Goal: Use online tool/utility: Utilize a website feature to perform a specific function

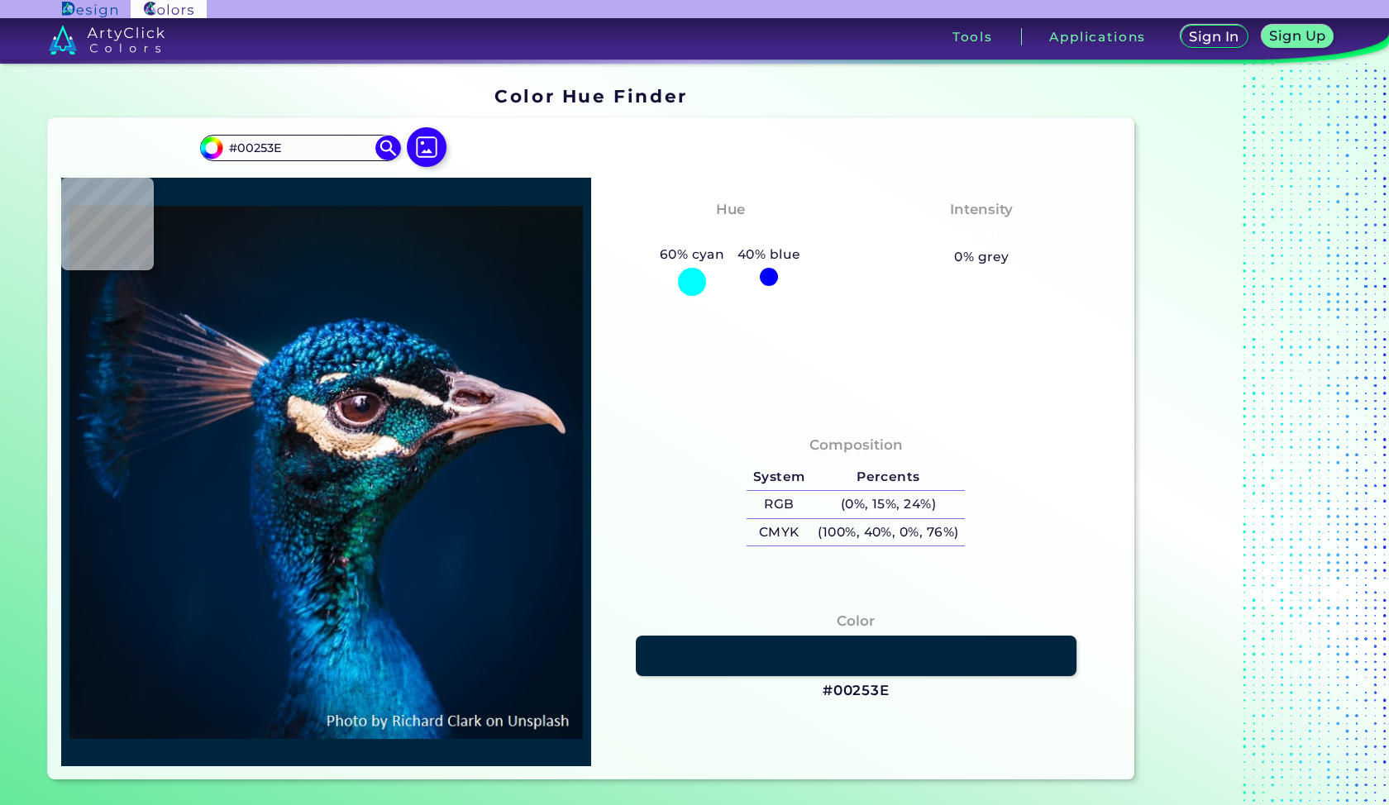
type input "#044a3f"
type input "#044A3F"
type input "#0b7661"
type input "#0B7661"
type input "#0f7e66"
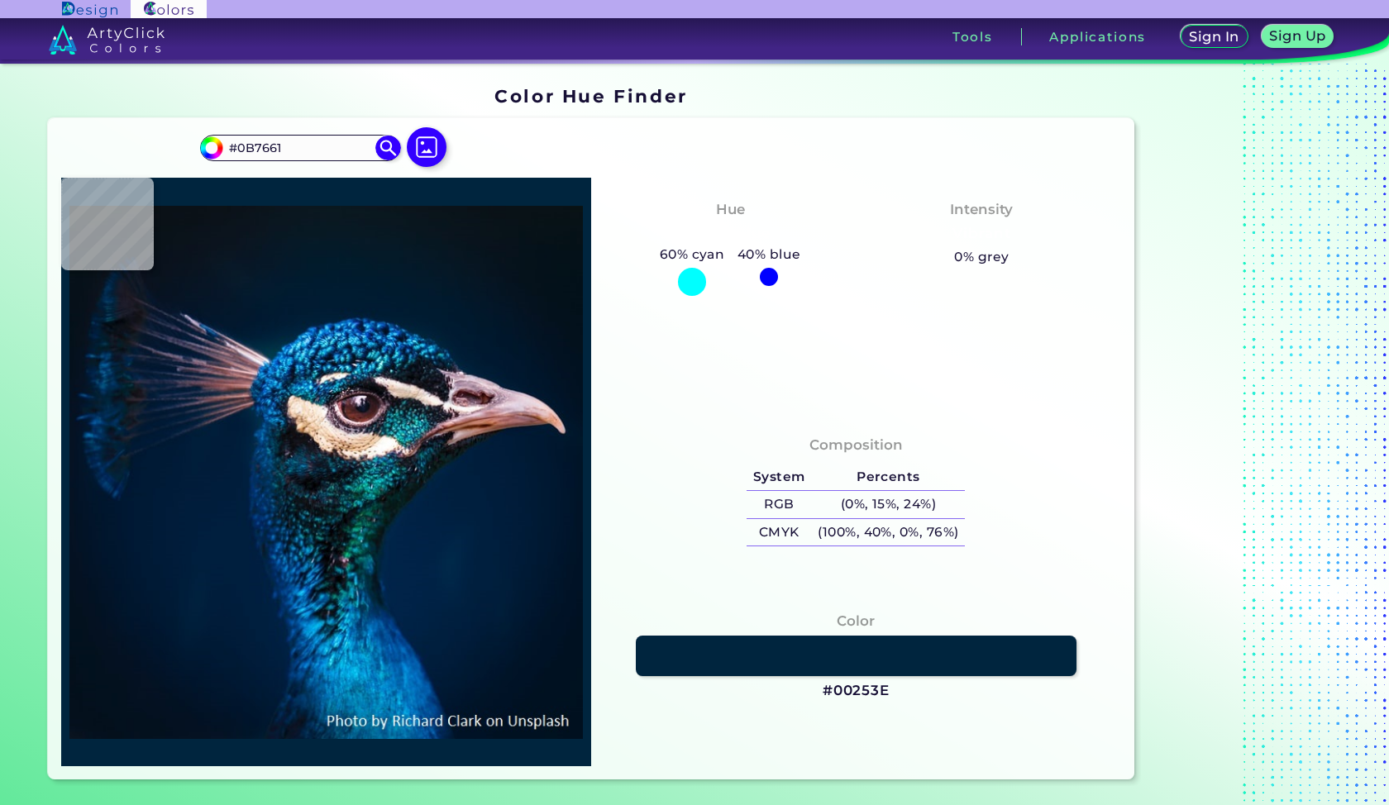
type input "#0F7E66"
type input "#0c7660"
type input "#0C7660"
type input "#014f54"
type input "#014F54"
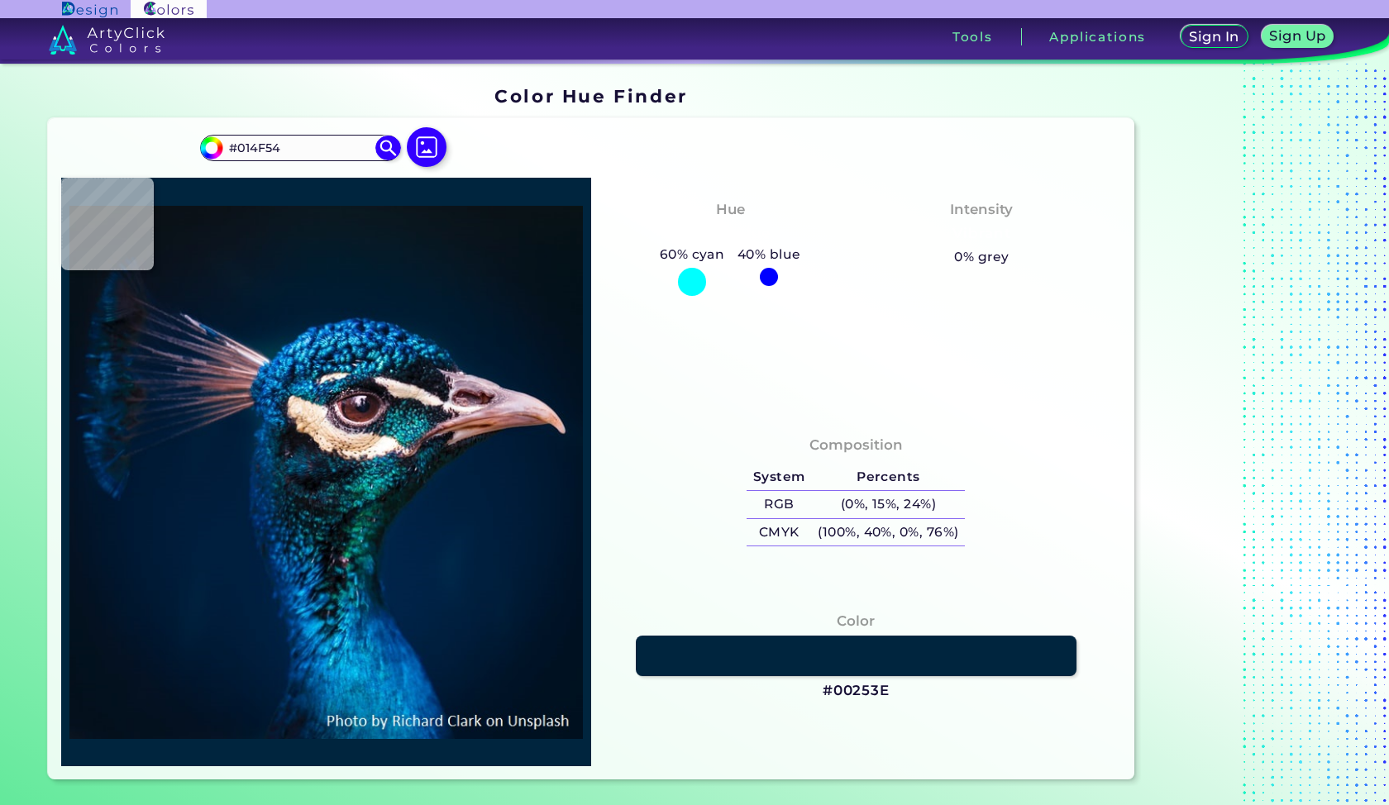
type input "#09080a"
type input "#09080A"
type input "#2b656a"
type input "#2B656A"
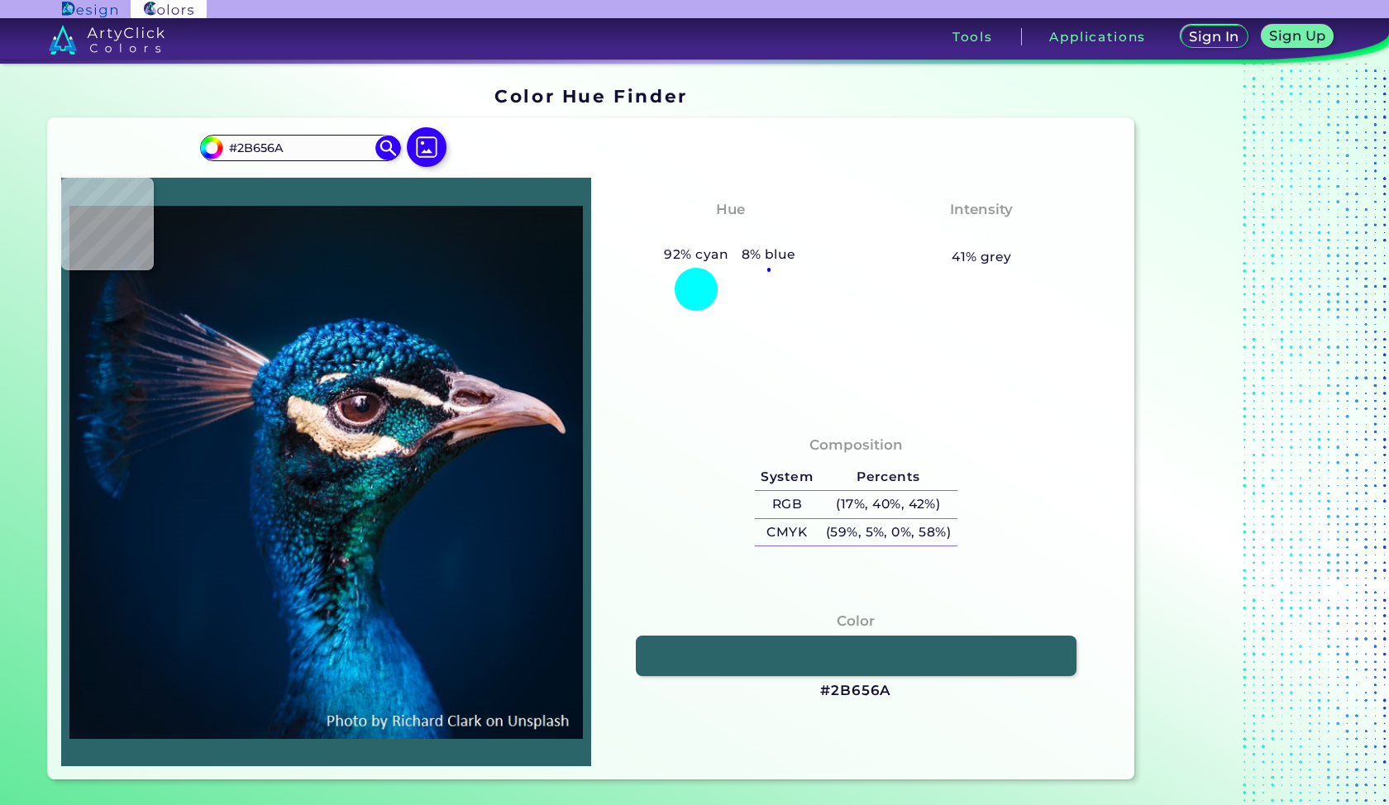
type input "#131a26"
type input "#131A26"
type input "#d5a989"
type input "#D5A989"
type input "#013e61"
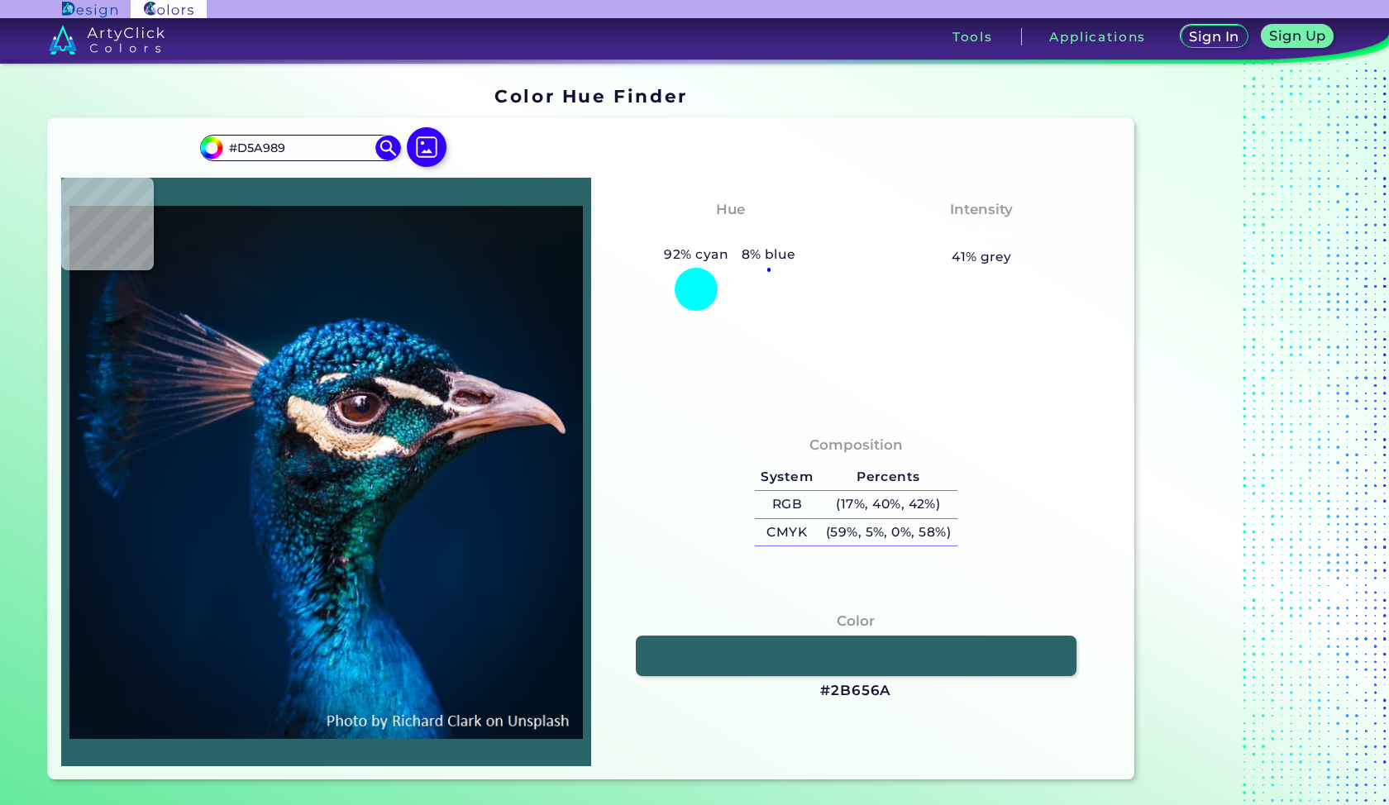
type input "#013E61"
type input "#012a5d"
type input "#012A5D"
type input "#46bdf1"
type input "#46BDF1"
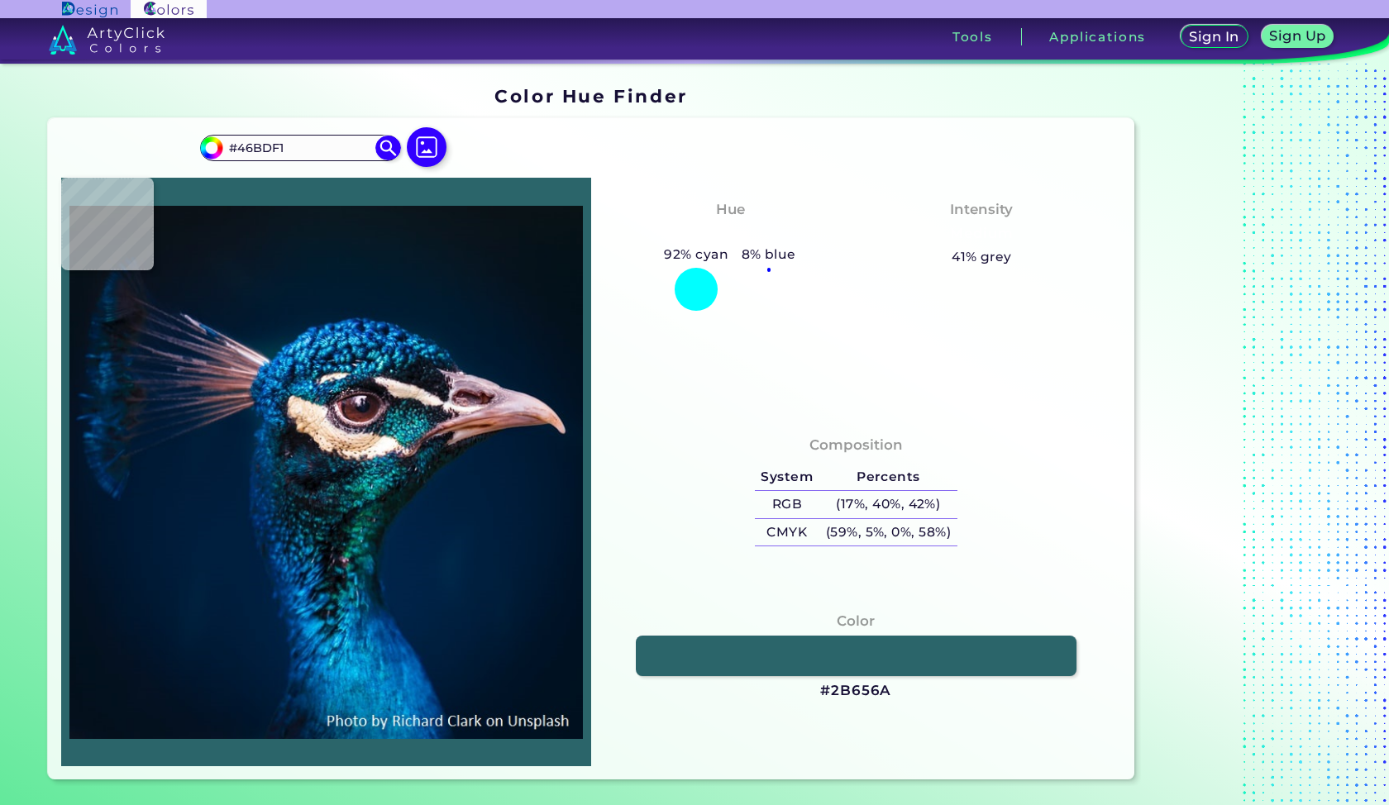
type input "#0360b5"
type input "#0360B5"
type input "#2e9de2"
type input "#2E9DE2"
type input "#0c7fba"
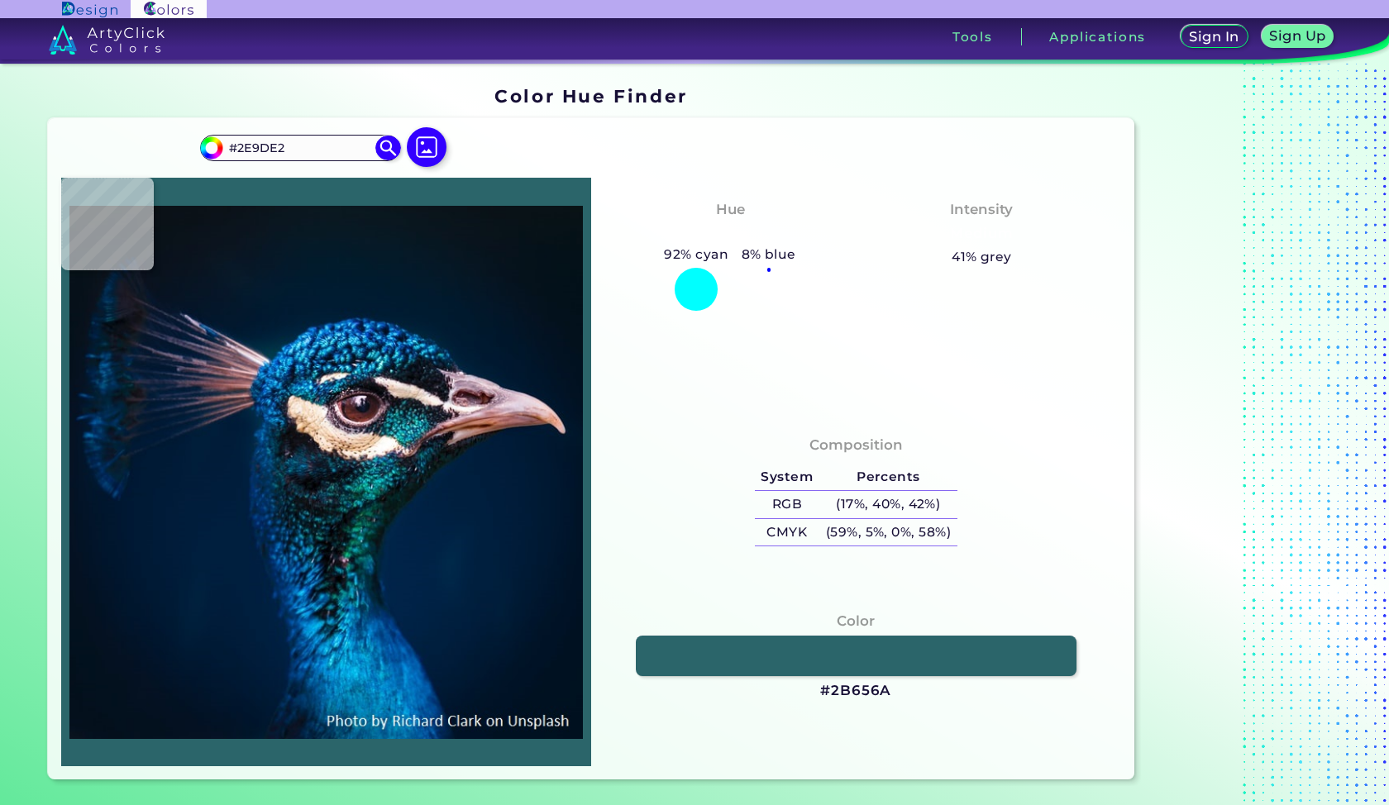
type input "#0C7FBA"
type input "#061119"
type input "#2a242f"
type input "#2A242F"
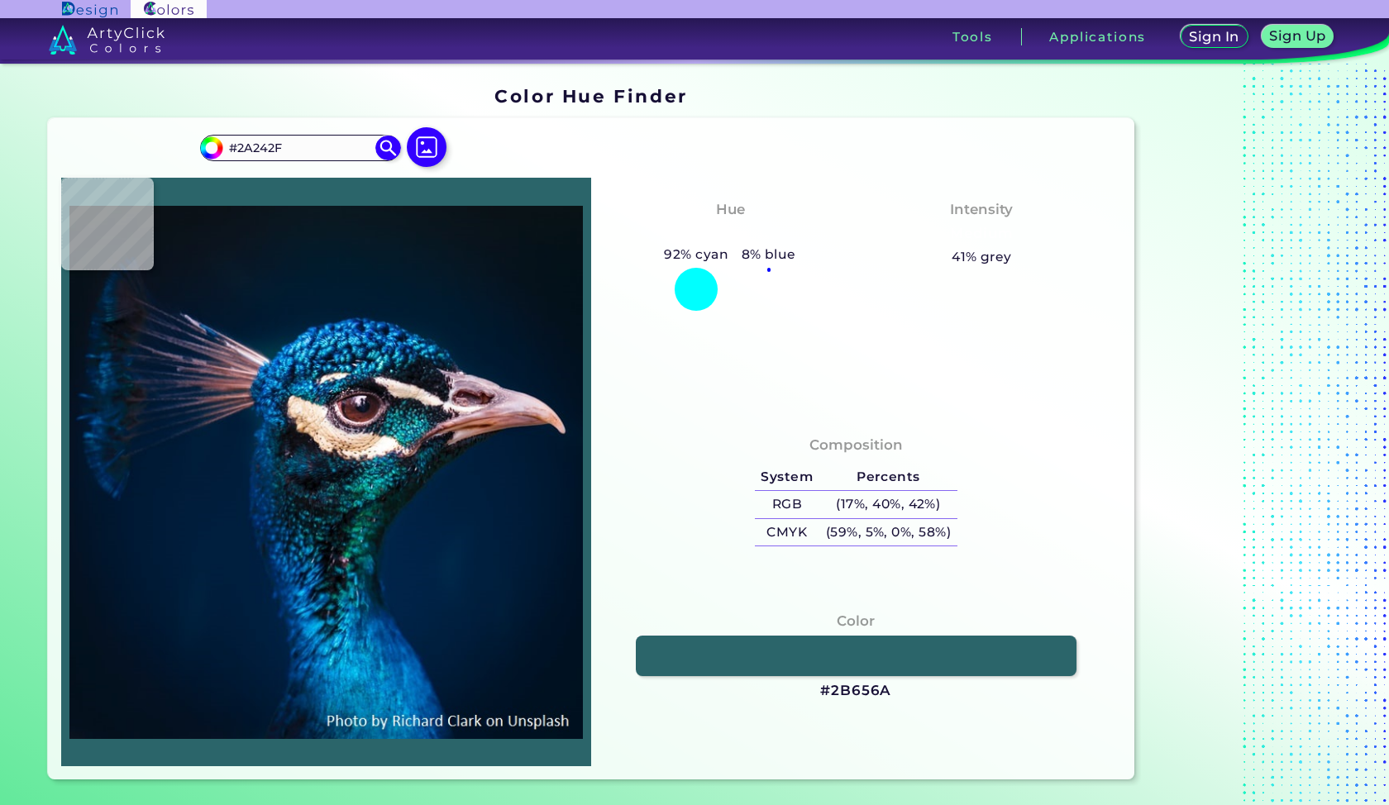
type input "#996671"
type input "#934e3f"
type input "#934E3F"
type input "#b87e70"
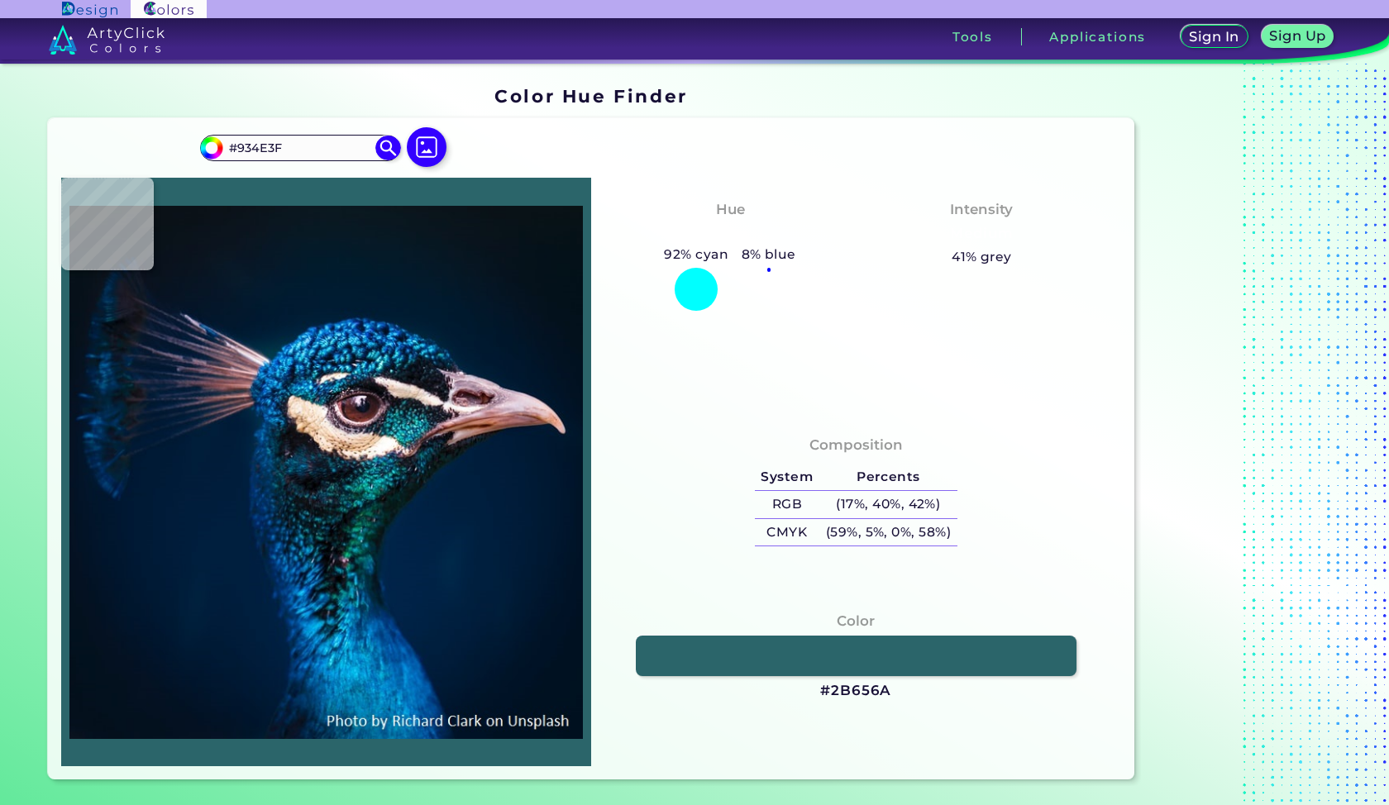
type input "#B87E70"
type input "#020e0d"
type input "#020E0D"
type input "#071a22"
type input "#071A22"
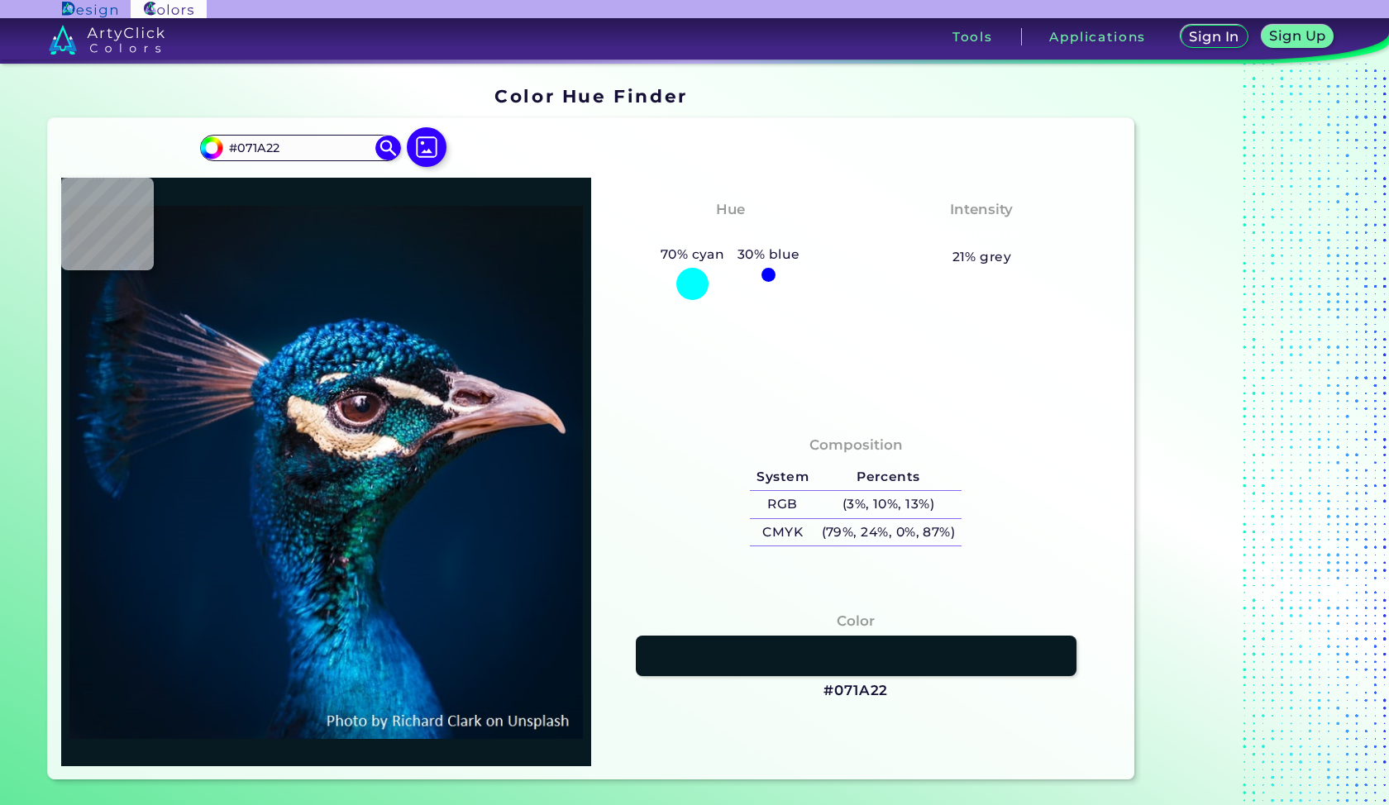
type input "#051012"
type input "#277485"
type input "#02605c"
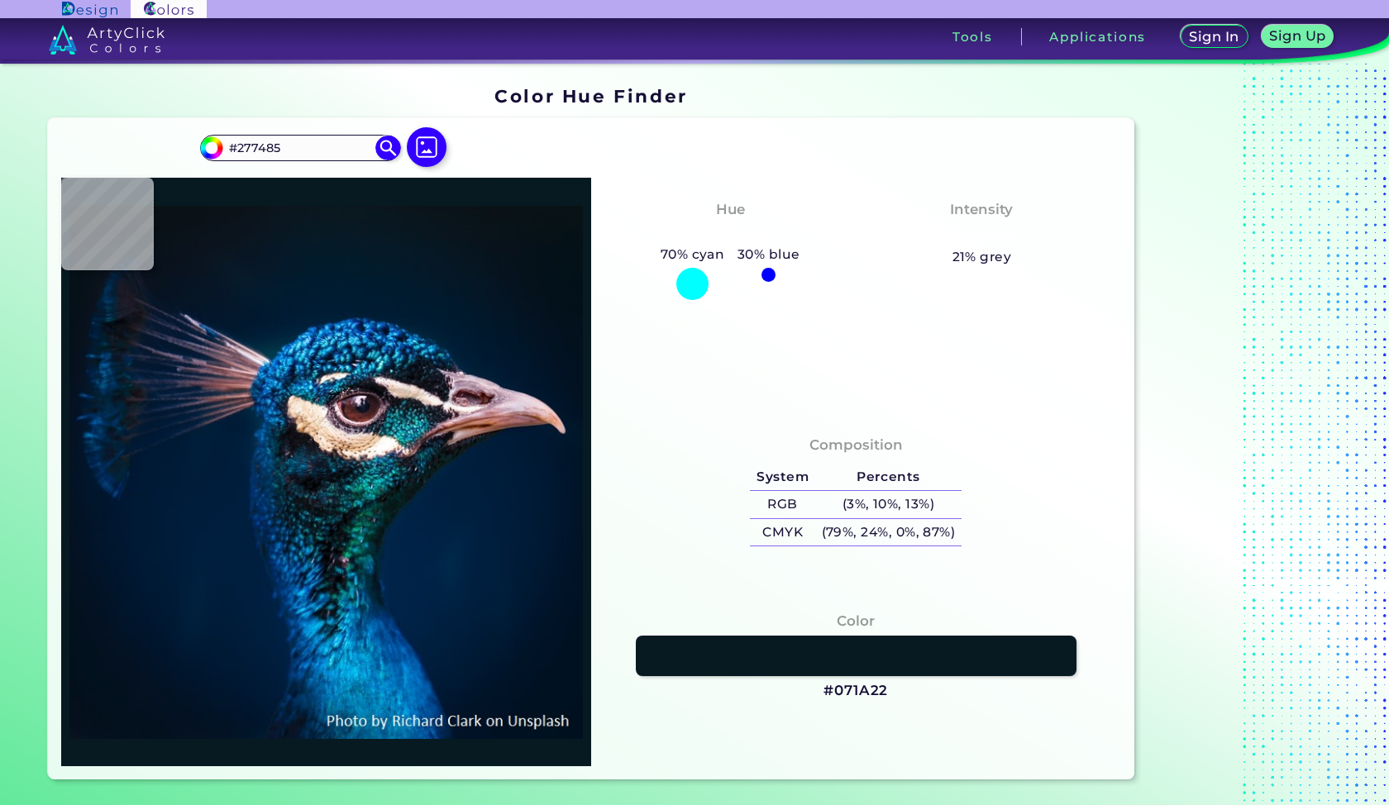
type input "#02605C"
type input "#0b1e2b"
type input "#0B1E2B"
type input "#102f3b"
type input "#102F3B"
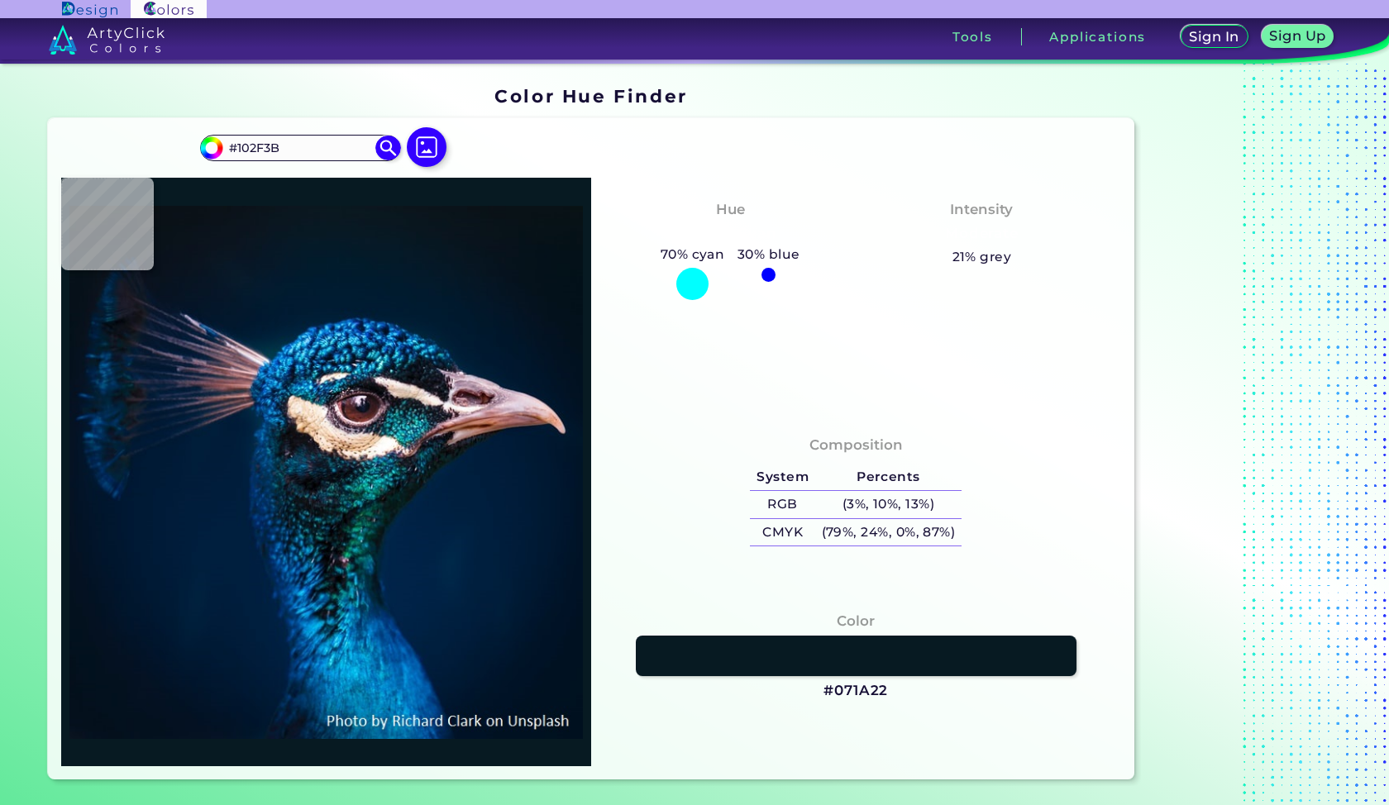
type input "#002a41"
type input "#002A41"
type input "#003767"
type input "#04427b"
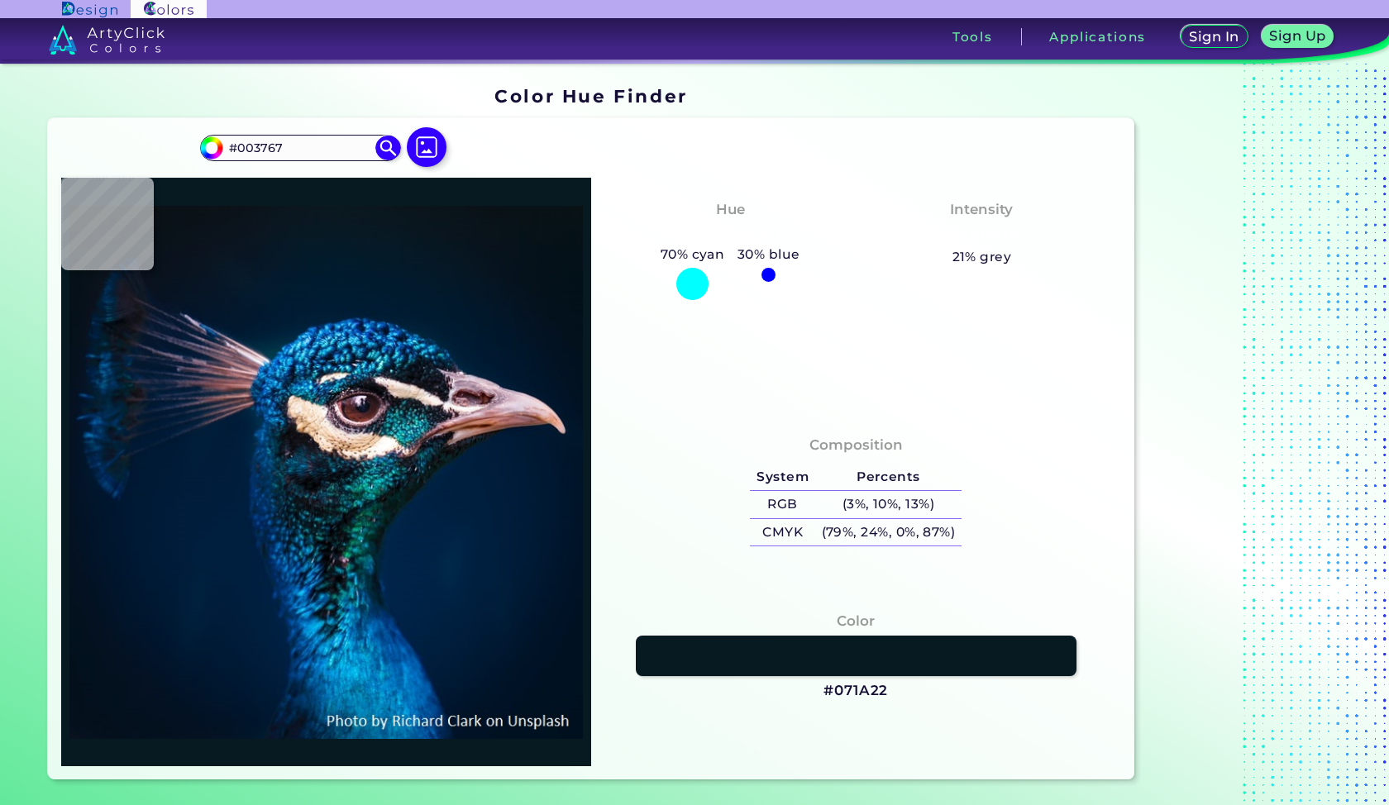
type input "#04427B"
type input "#002b54"
type input "#002B54"
type input "#022a61"
type input "#022A61"
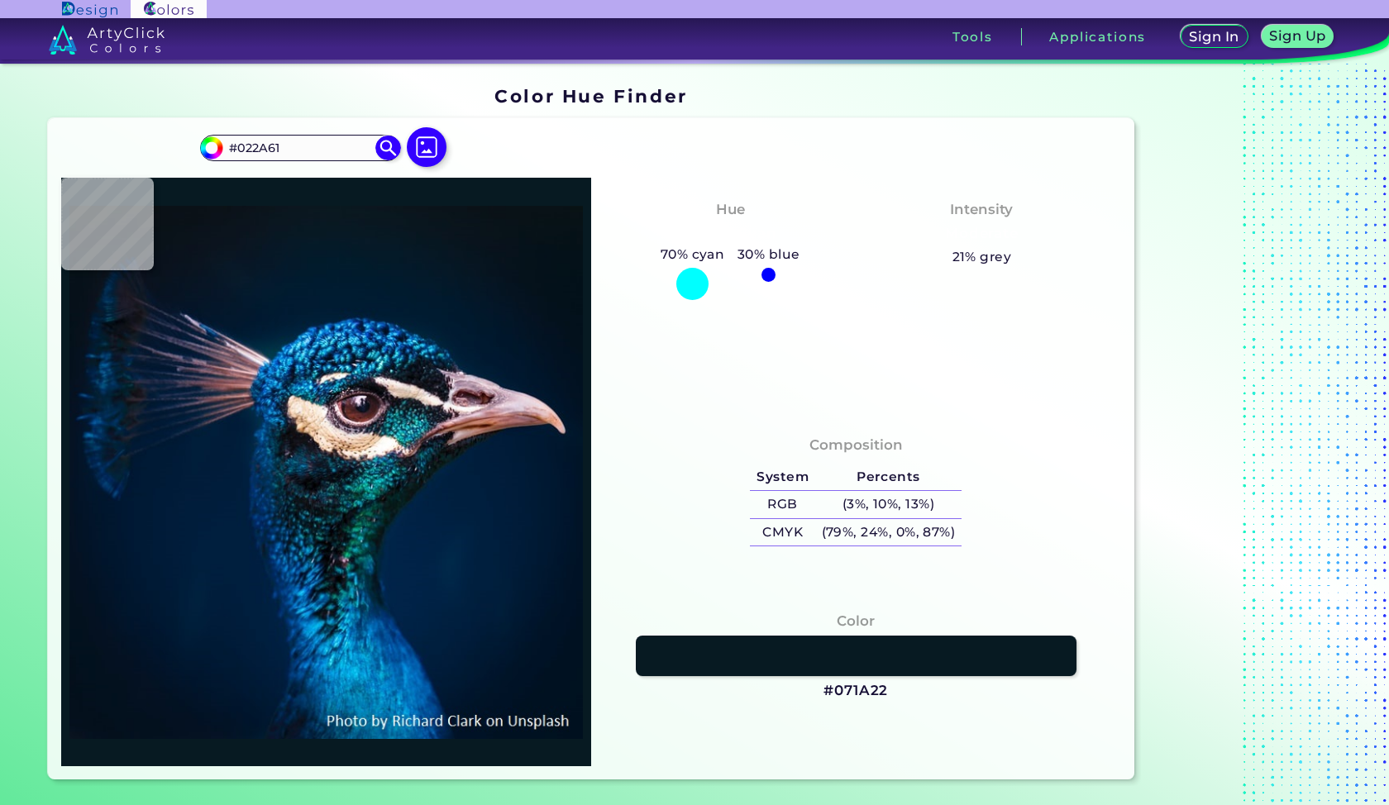
type input "#001d43"
type input "#001D43"
type input "#00306a"
type input "#00306A"
type input "#014c78"
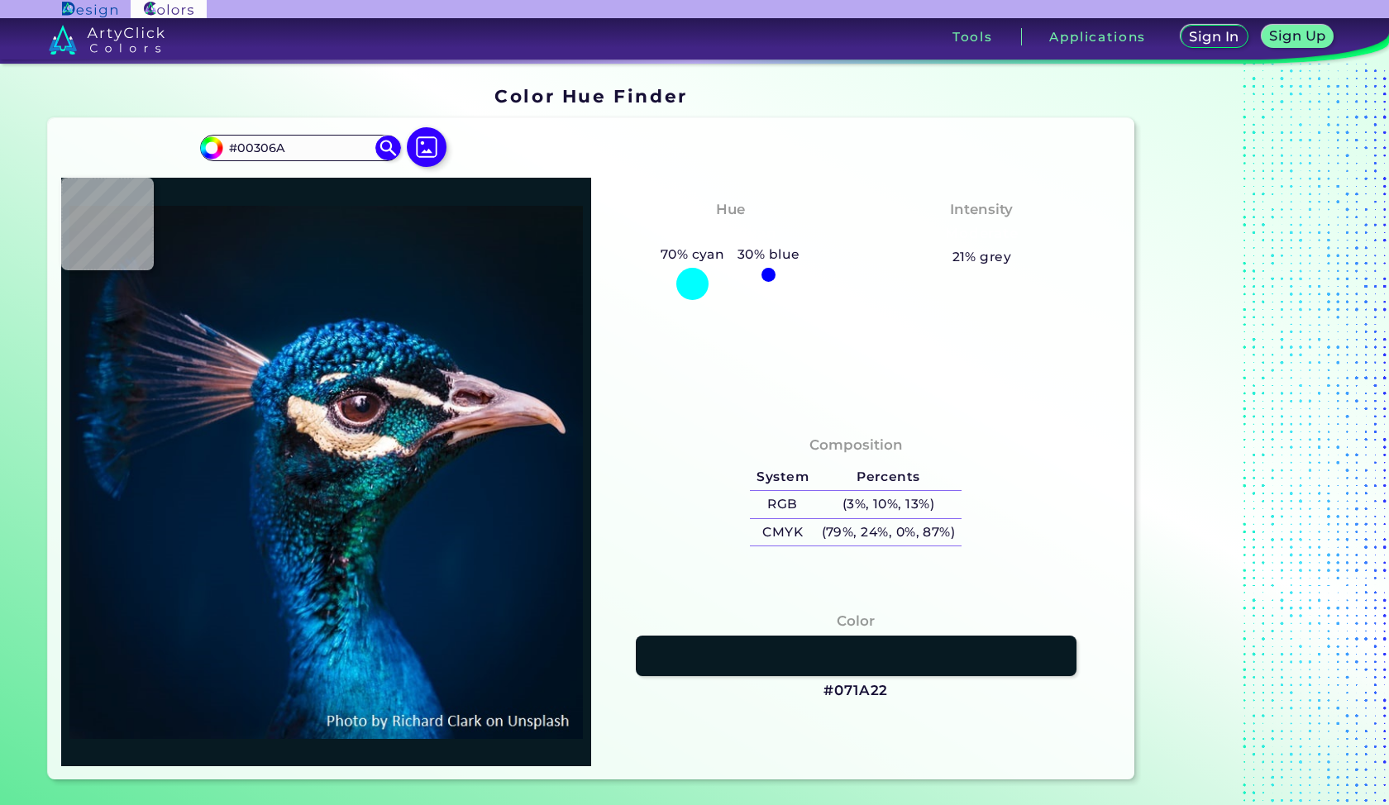
type input "#014C78"
type input "#013247"
type input "#022644"
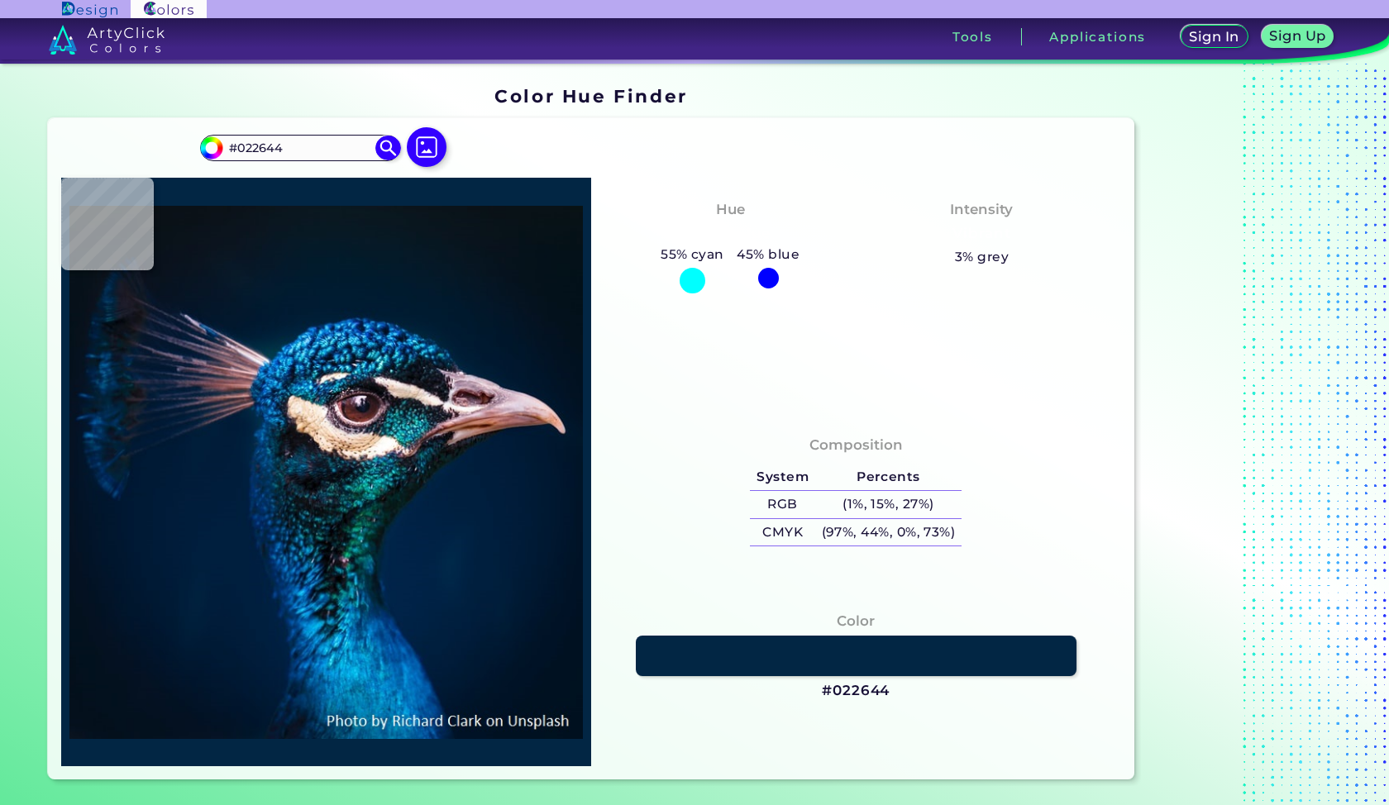
type input "#00223c"
type input "#00223C"
type input "#011f31"
type input "#011F31"
type input "#001d35"
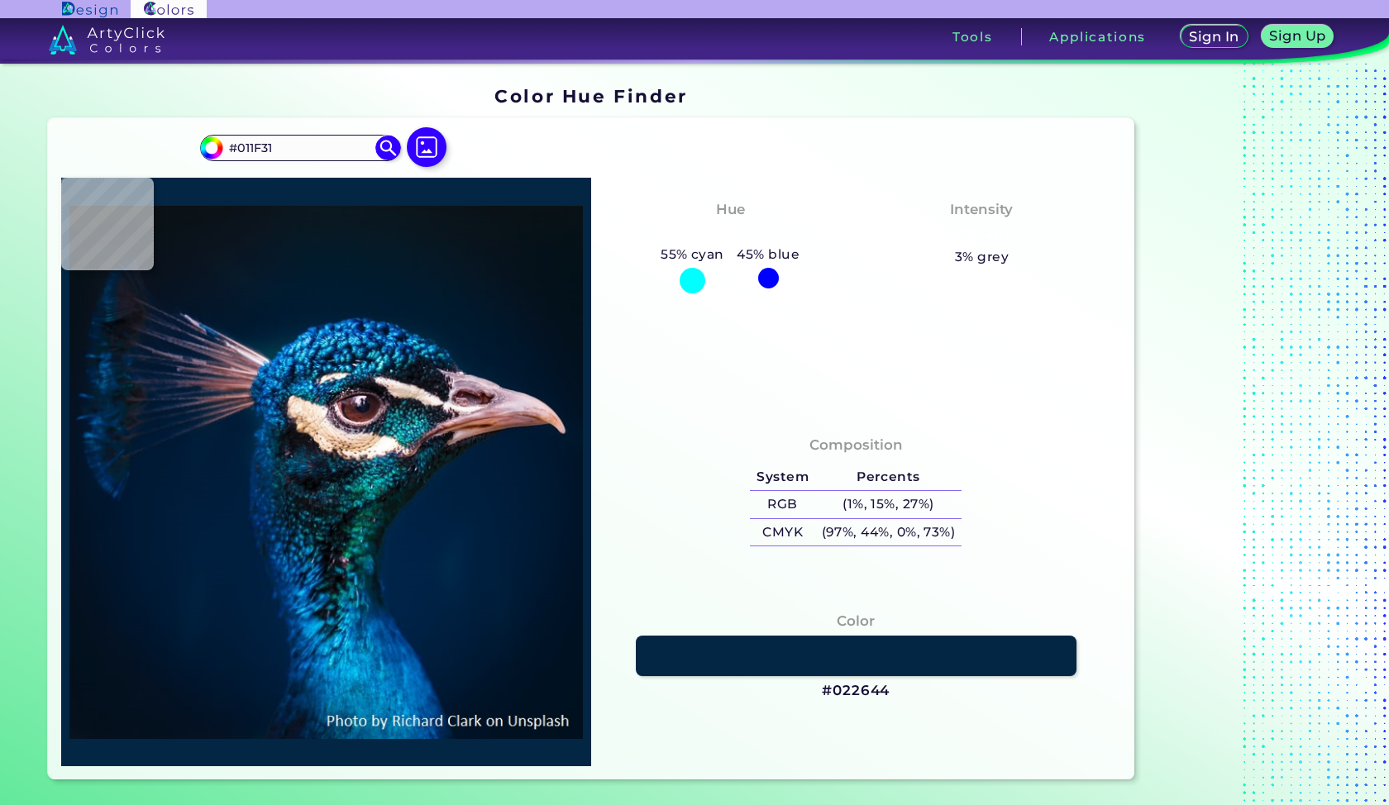
type input "#001D35"
type input "#011d35"
type input "#011D35"
type input "#011b34"
type input "#011B34"
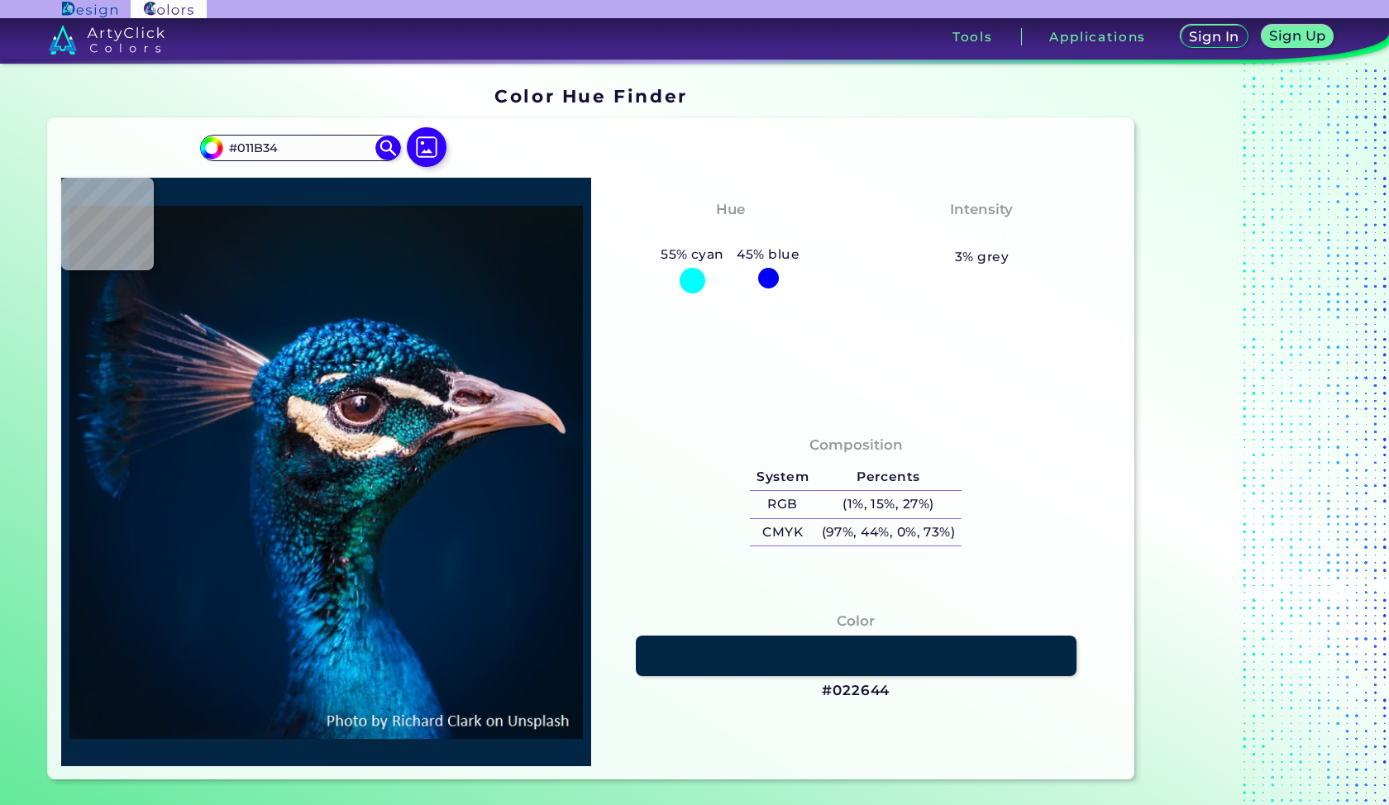
type input "#001c32"
type input "#001C32"
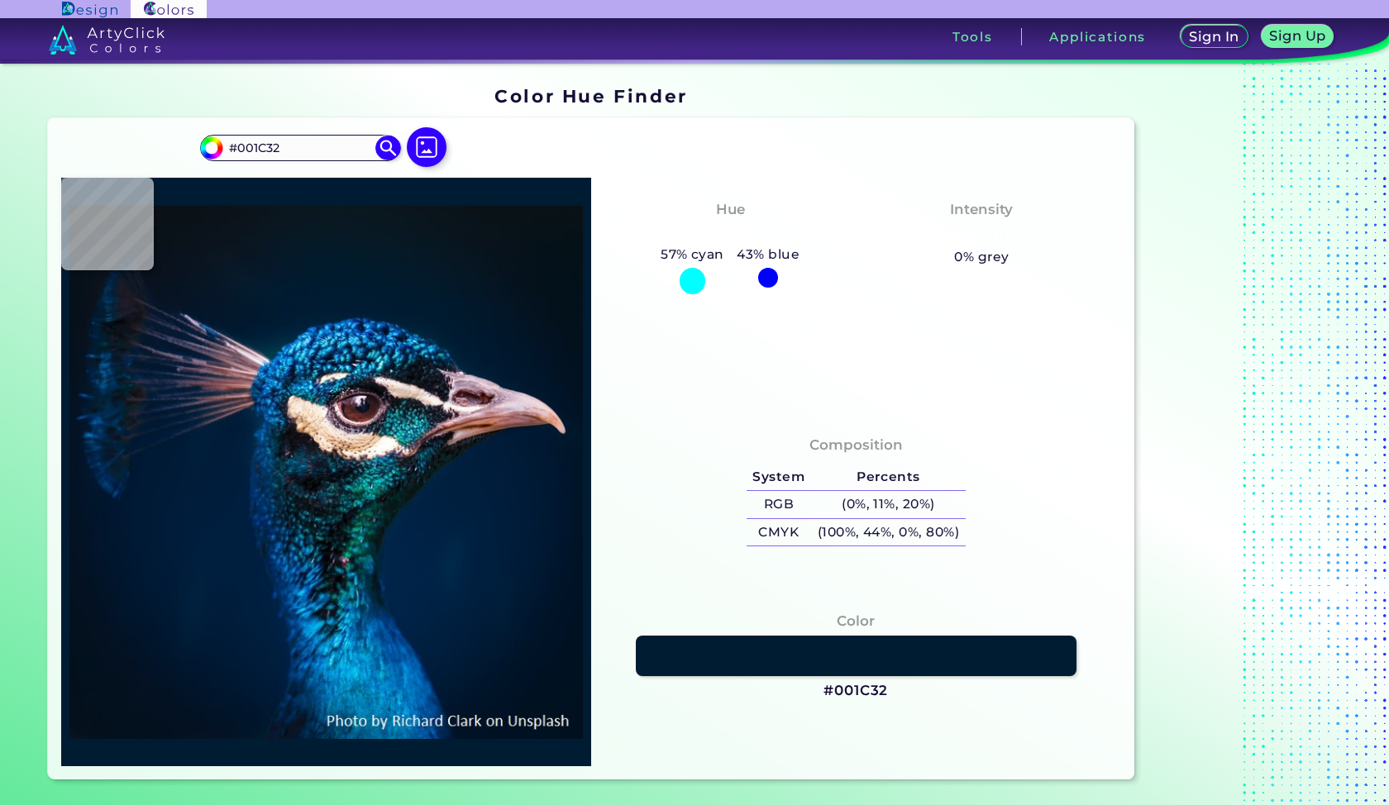
type input "#001c31"
type input "#001C31"
type input "#011c31"
type input "#011C31"
type input "#001b30"
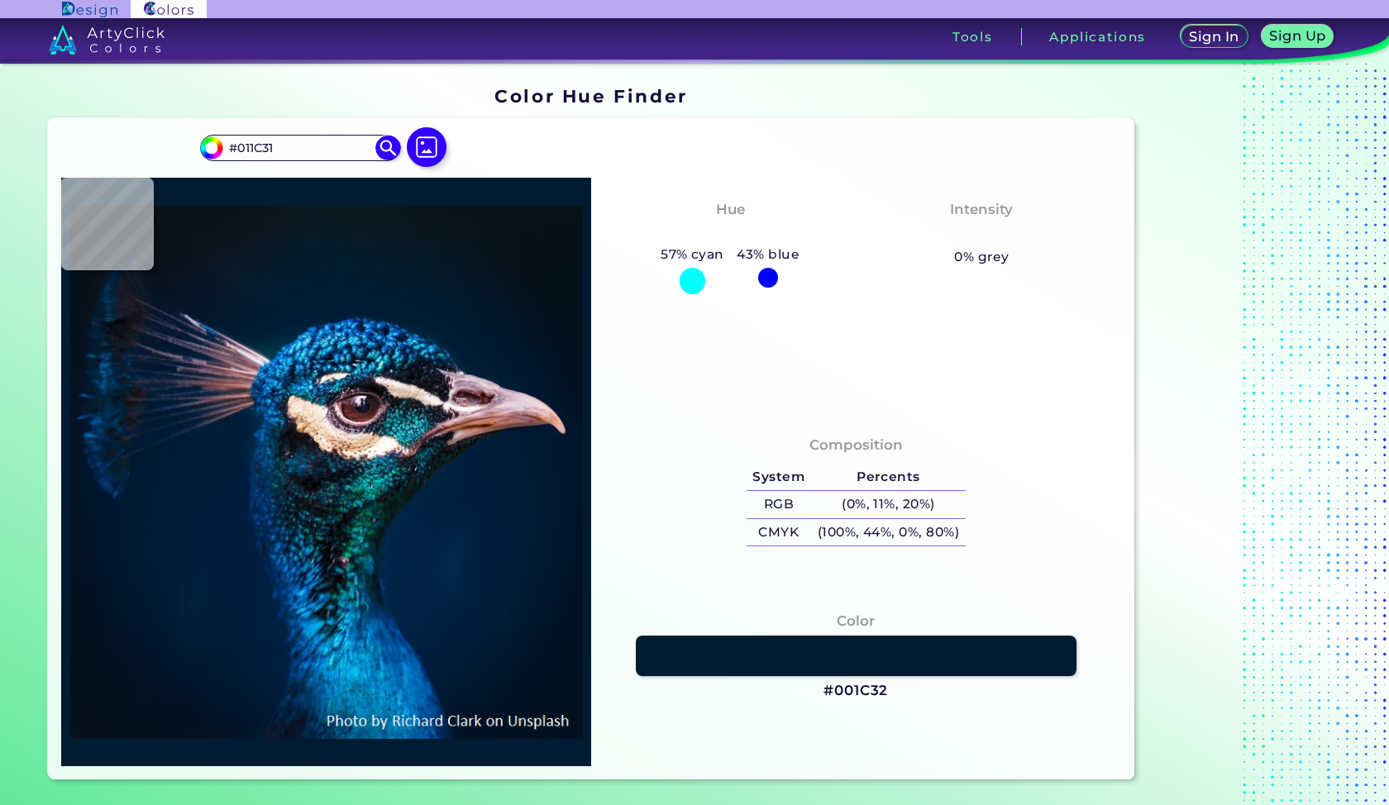
type input "#001B30"
type input "#001b2e"
type input "#001B2E"
type input "#001a2e"
type input "#001A2E"
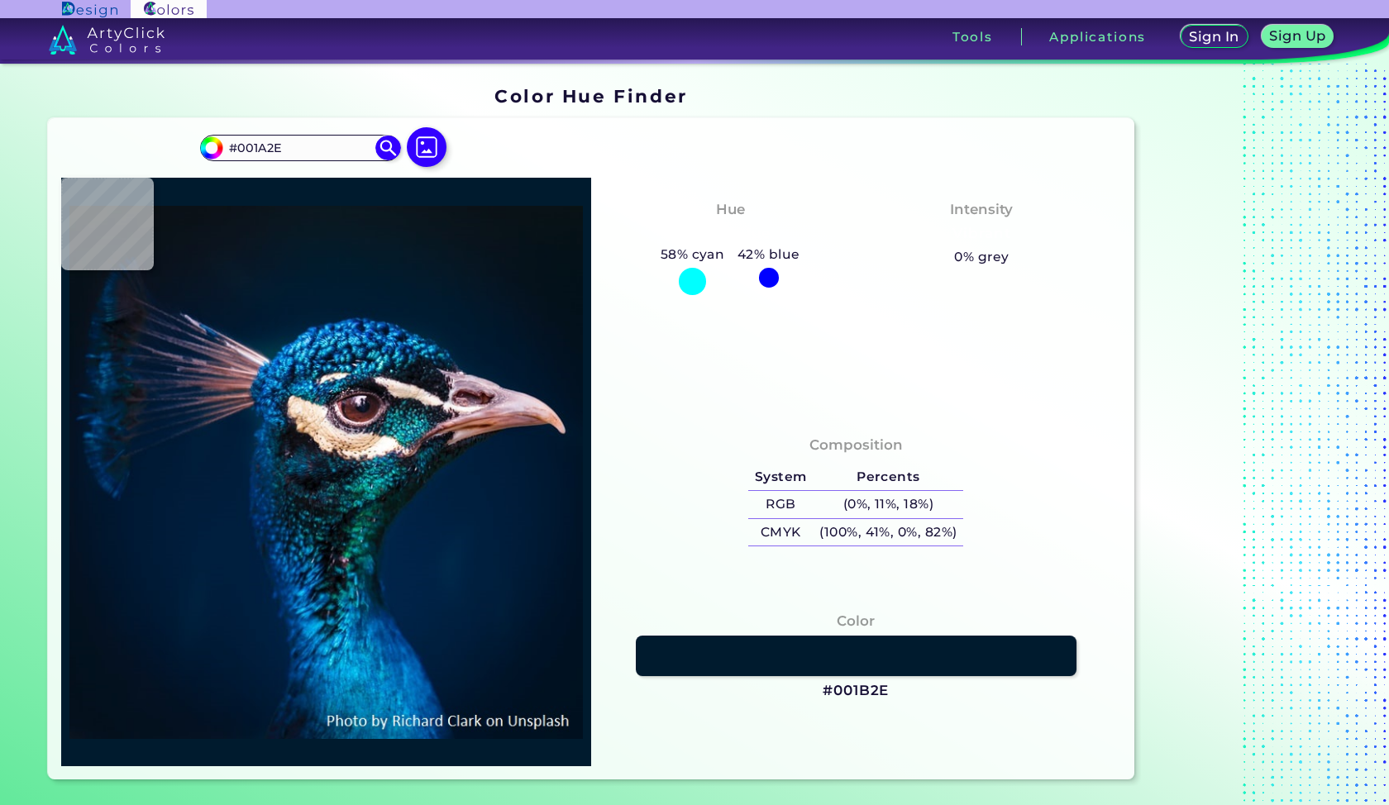
type input "#031a2c"
type input "#031A2C"
type input "#031a2a"
type input "#031A2A"
type input "#031829"
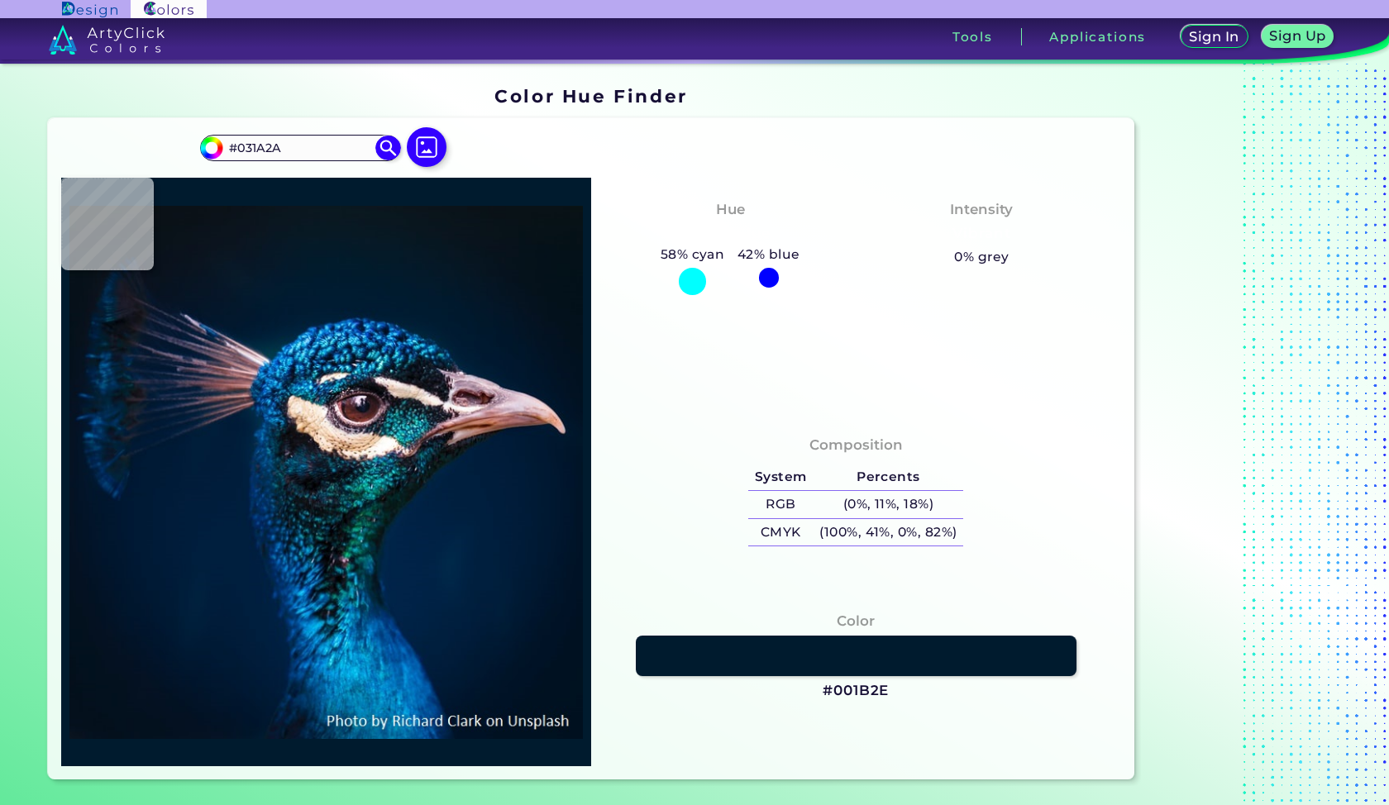
type input "#031829"
type input "#021728"
type input "#021729"
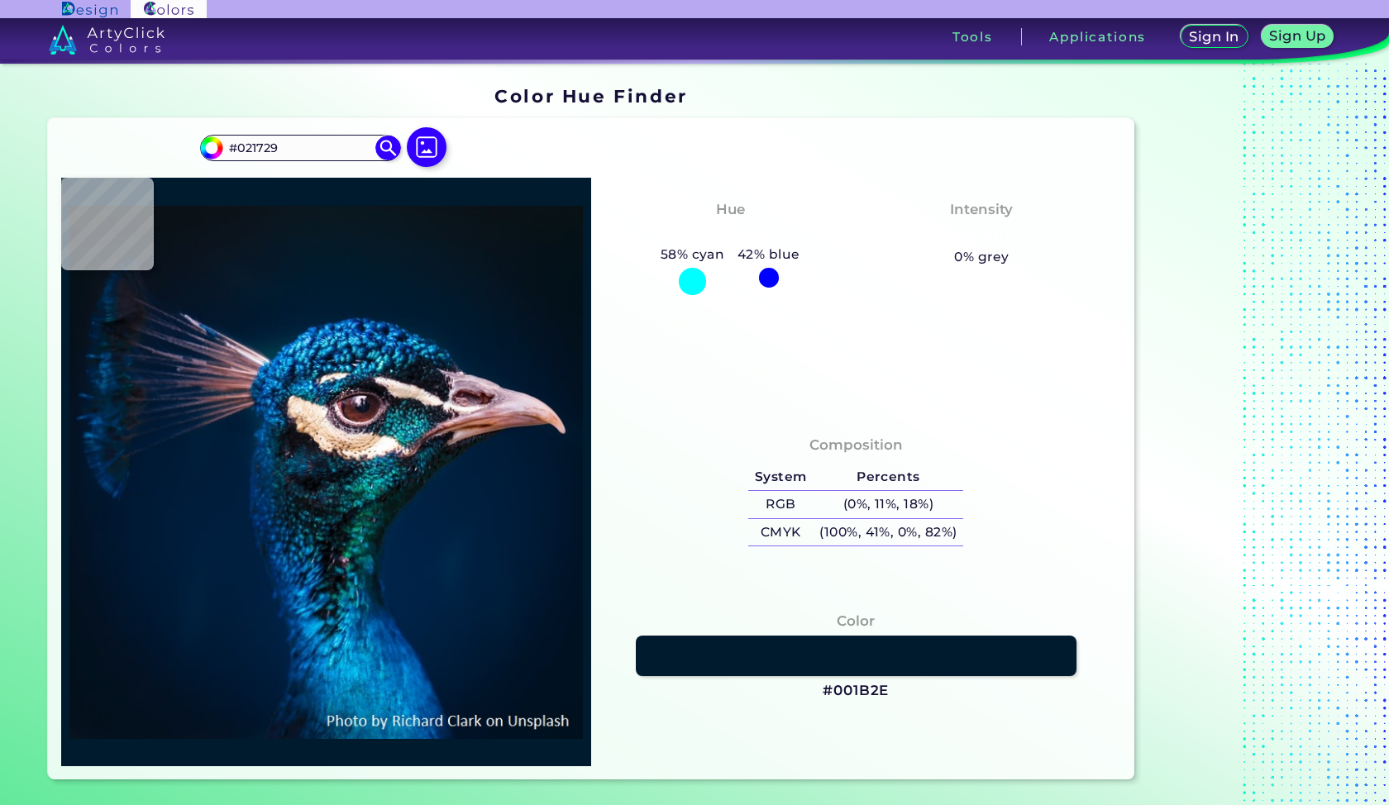
type input "#01172a"
type input "#01172A"
type input "#00182b"
type input "#00182B"
type input "#00182c"
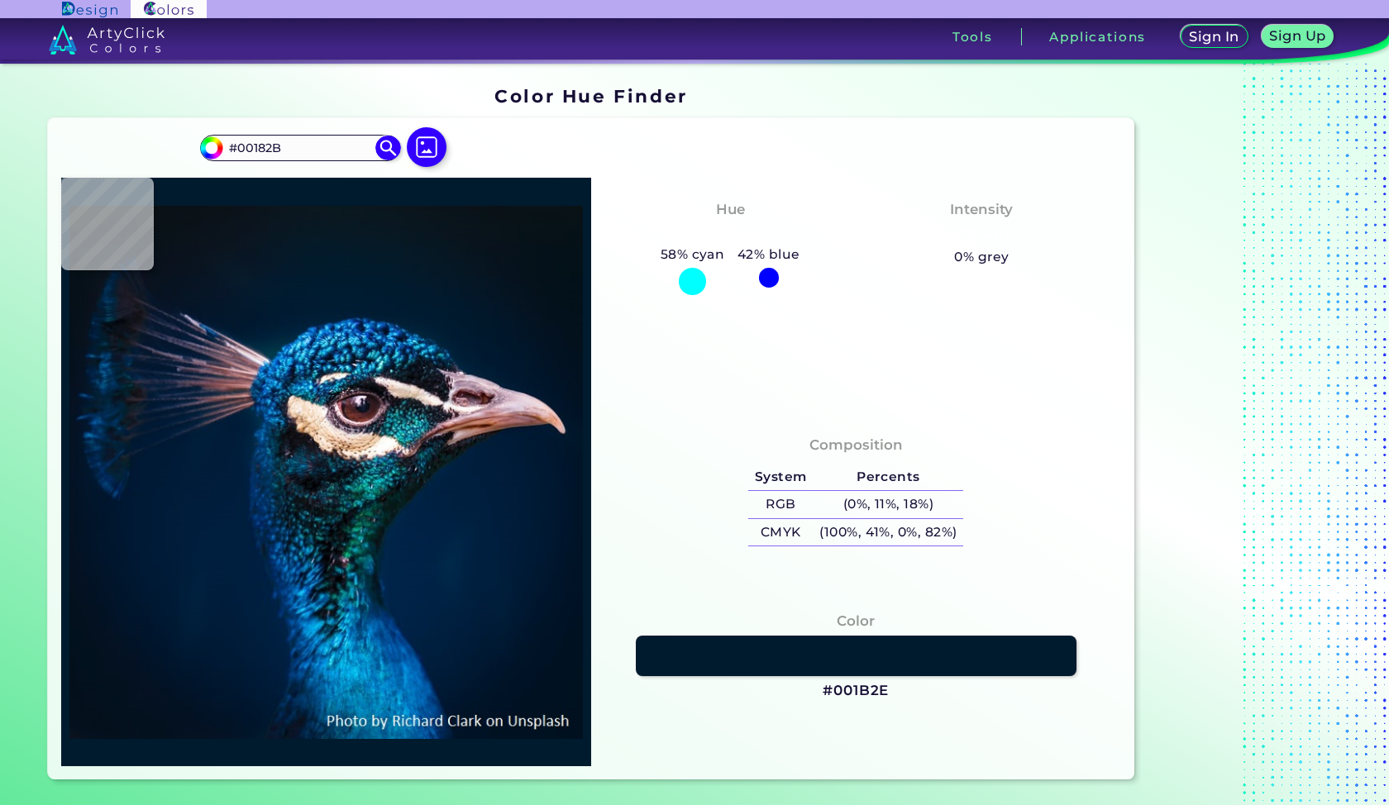
type input "#00182C"
type input "#00192f"
type input "#00192F"
type input "#001830"
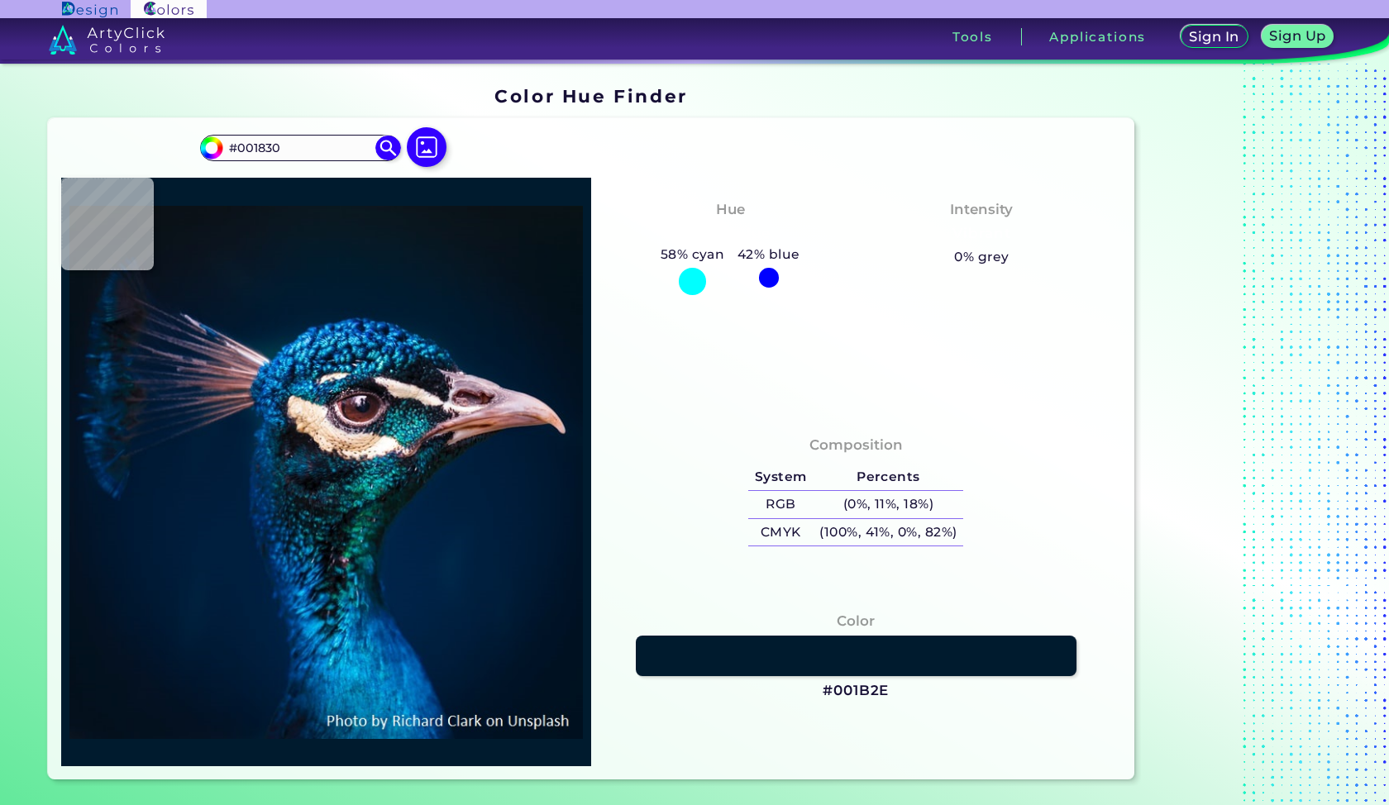
type input "#011b32"
type input "#011B32"
type input "#011e36"
type input "#011E36"
type input "#87869d"
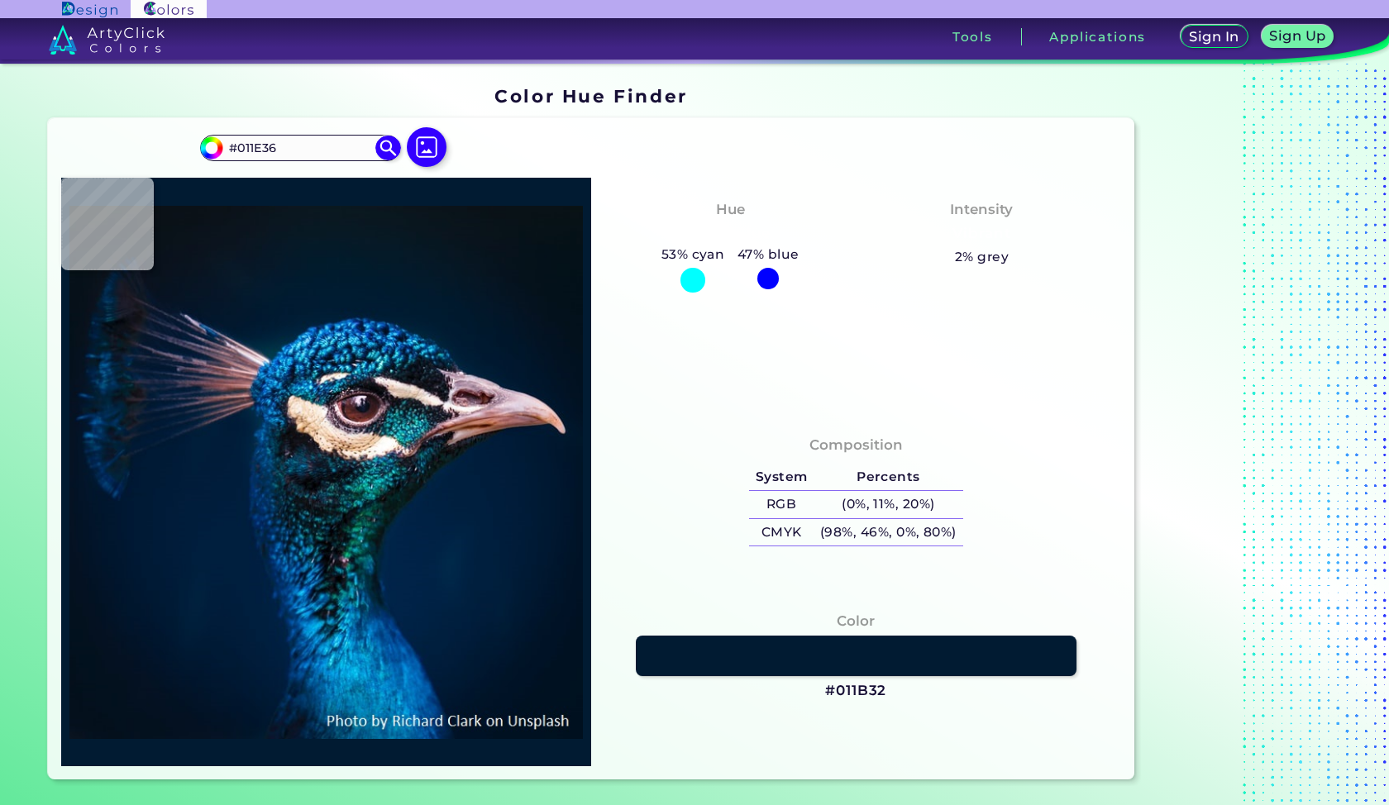
type input "#87869D"
type input "#e3cfde"
type input "#E3CFDE"
type input "#967a8f"
type input "#967A8F"
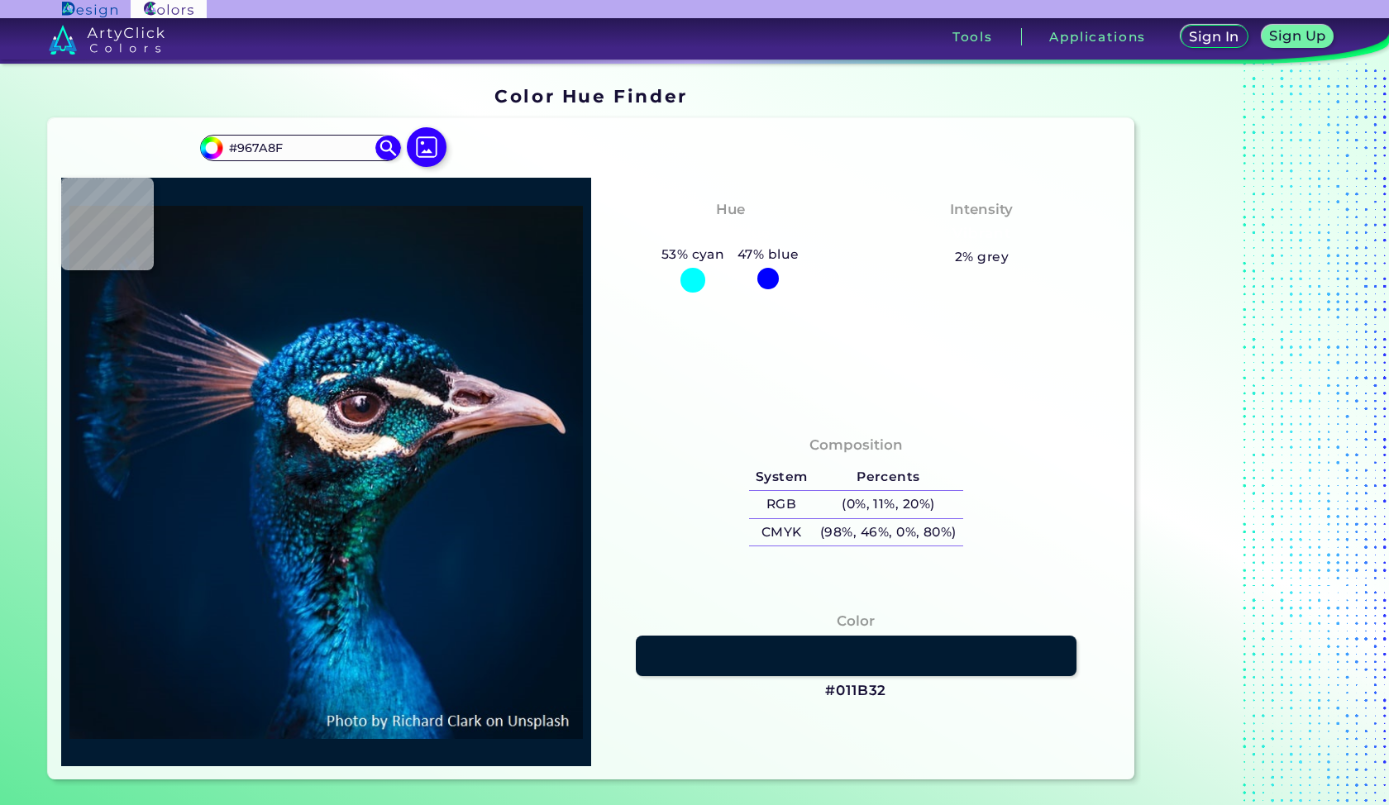
type input "#0a0d14"
type input "#0A0D14"
type input "#3d3b48"
type input "#3D3B48"
type input "#7c767d"
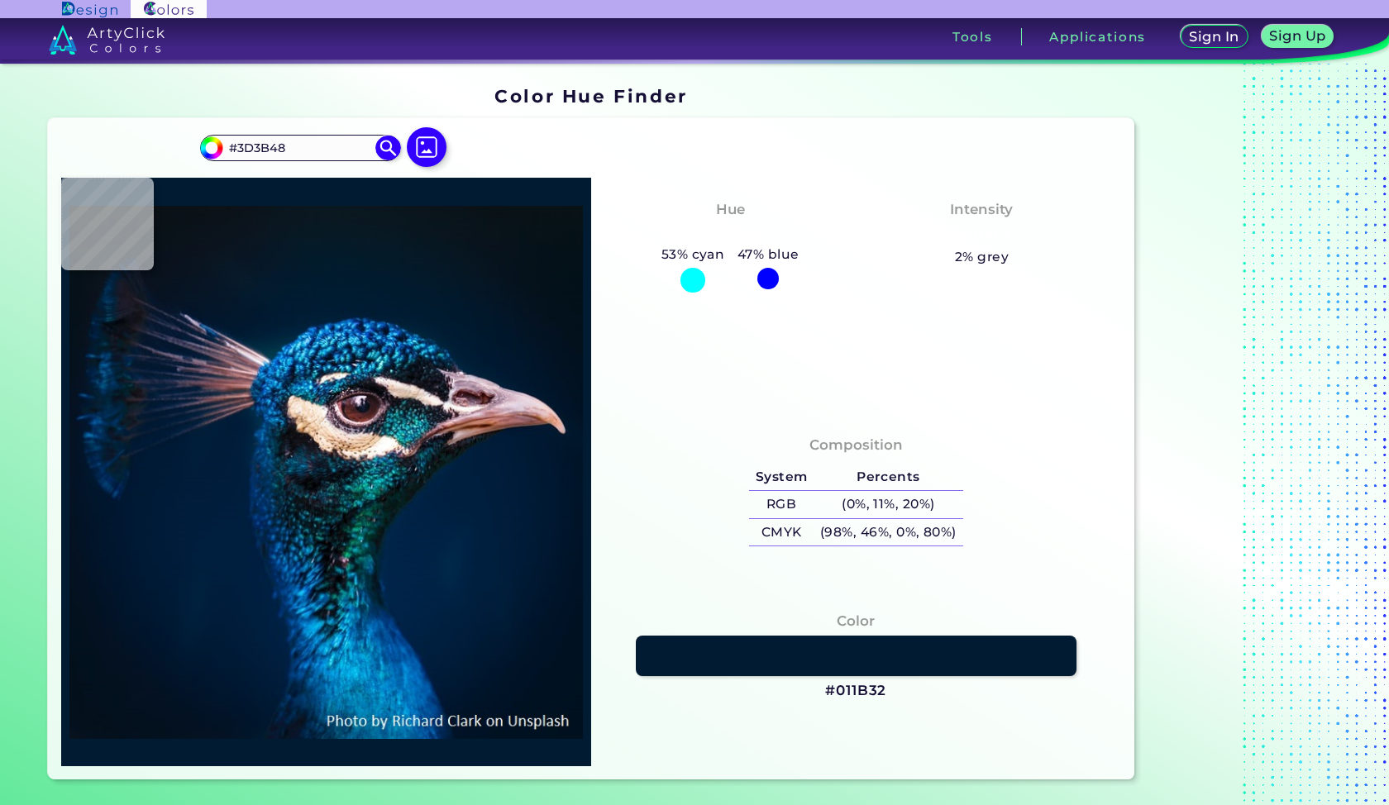
type input "#7C767D"
type input "#eacfc1"
type input "#EACFC1"
type input "#dbc0a8"
type input "#DBC0A8"
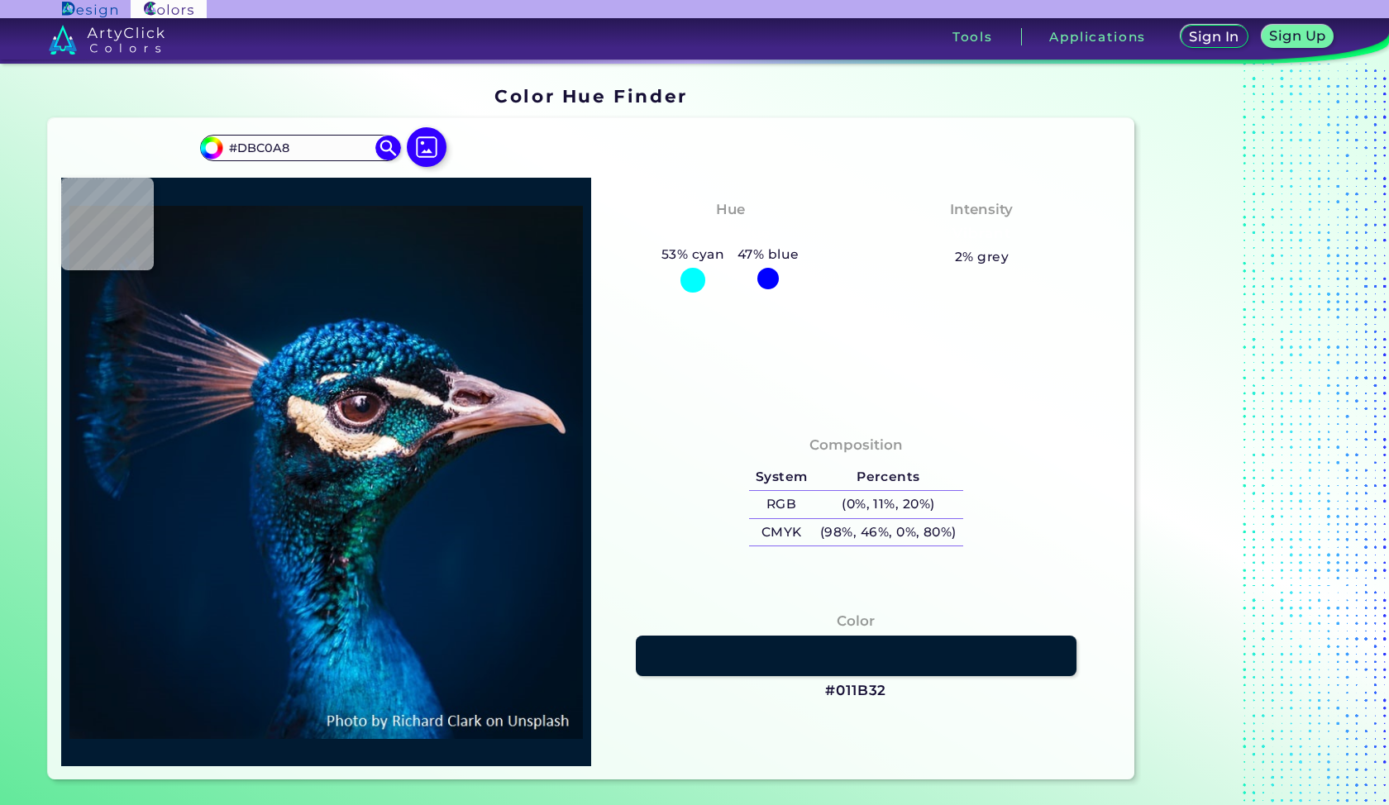
type input "#8d797a"
type input "#8D797A"
type input "#29252e"
type input "#29252E"
type input "#3a313c"
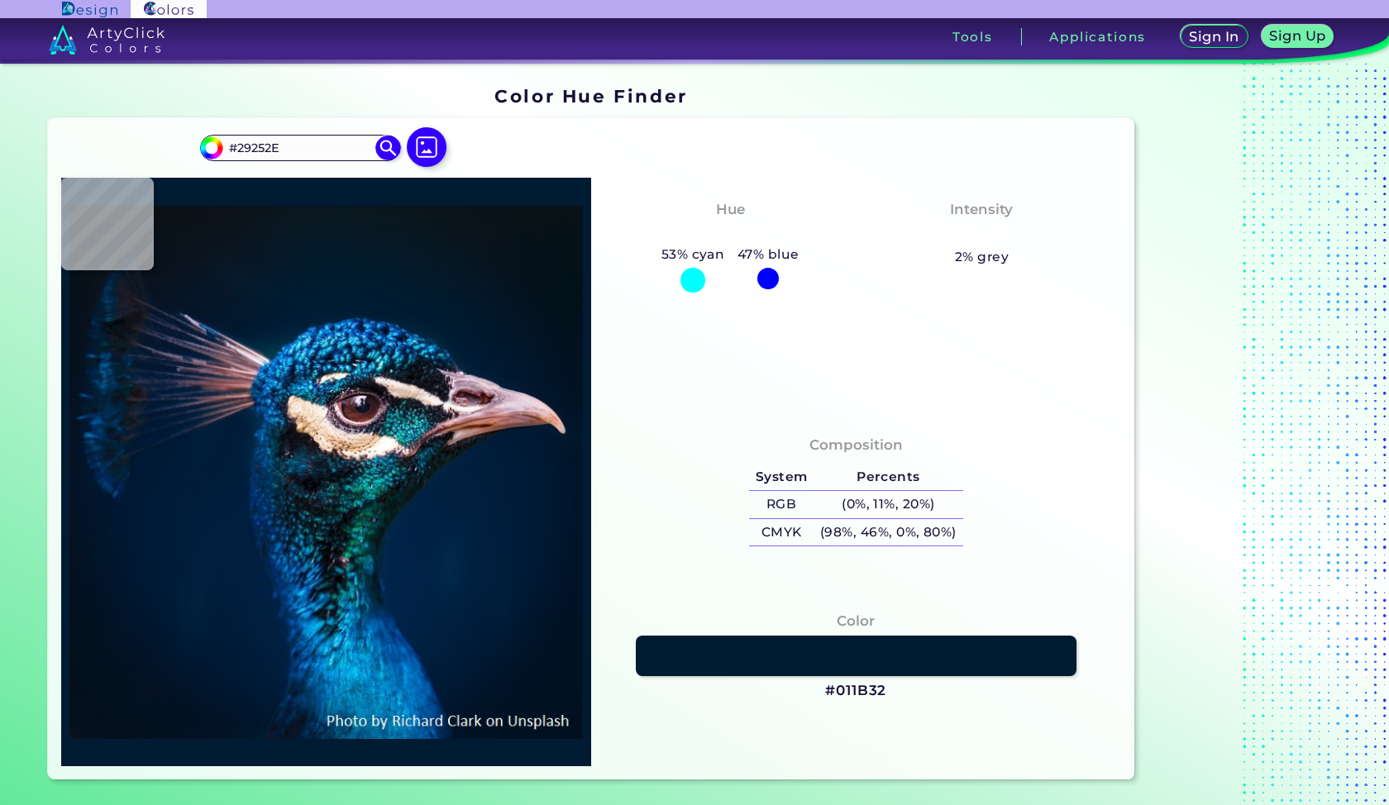
type input "#3A313C"
type input "#5b434e"
type input "#5B434E"
type input "#462c36"
type input "#462C36"
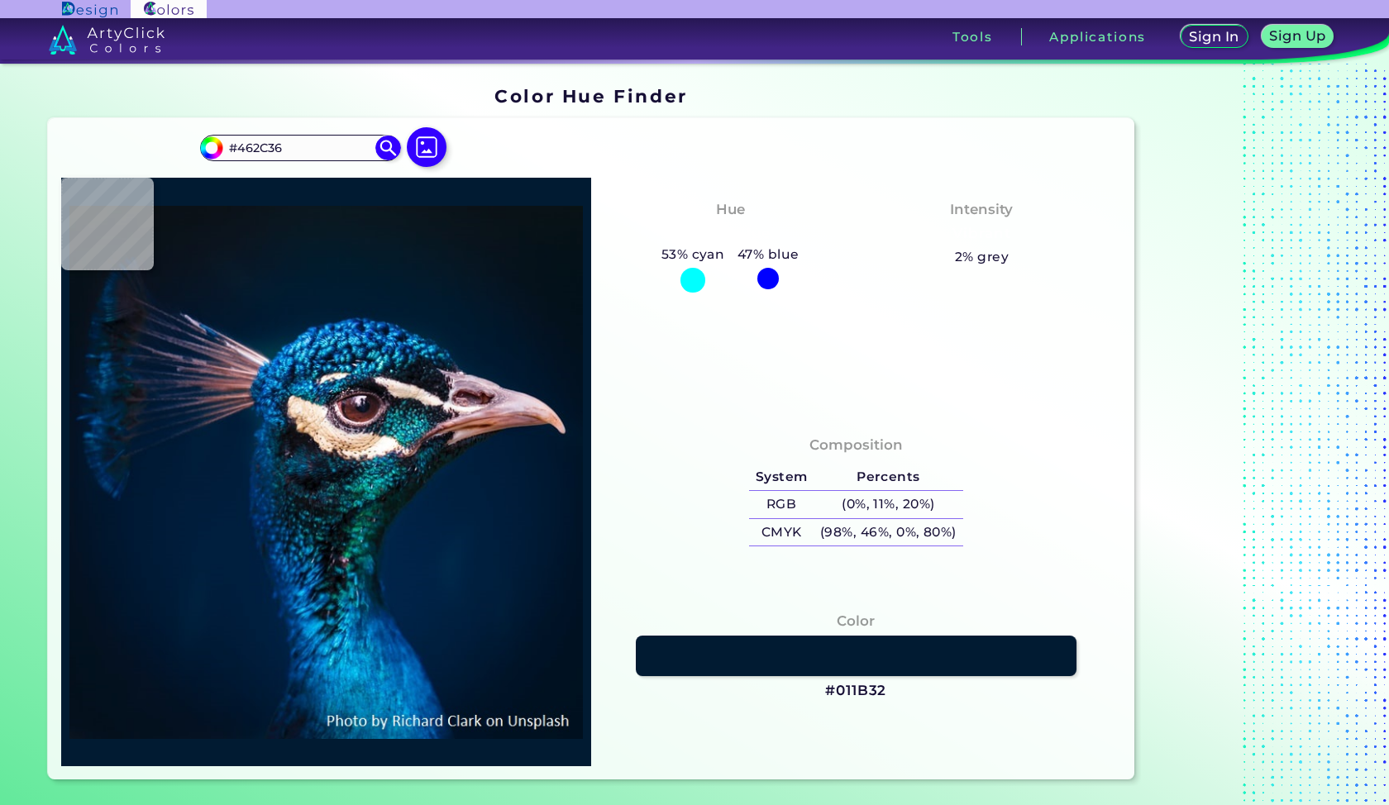
type input "#32222b"
type input "#32222B"
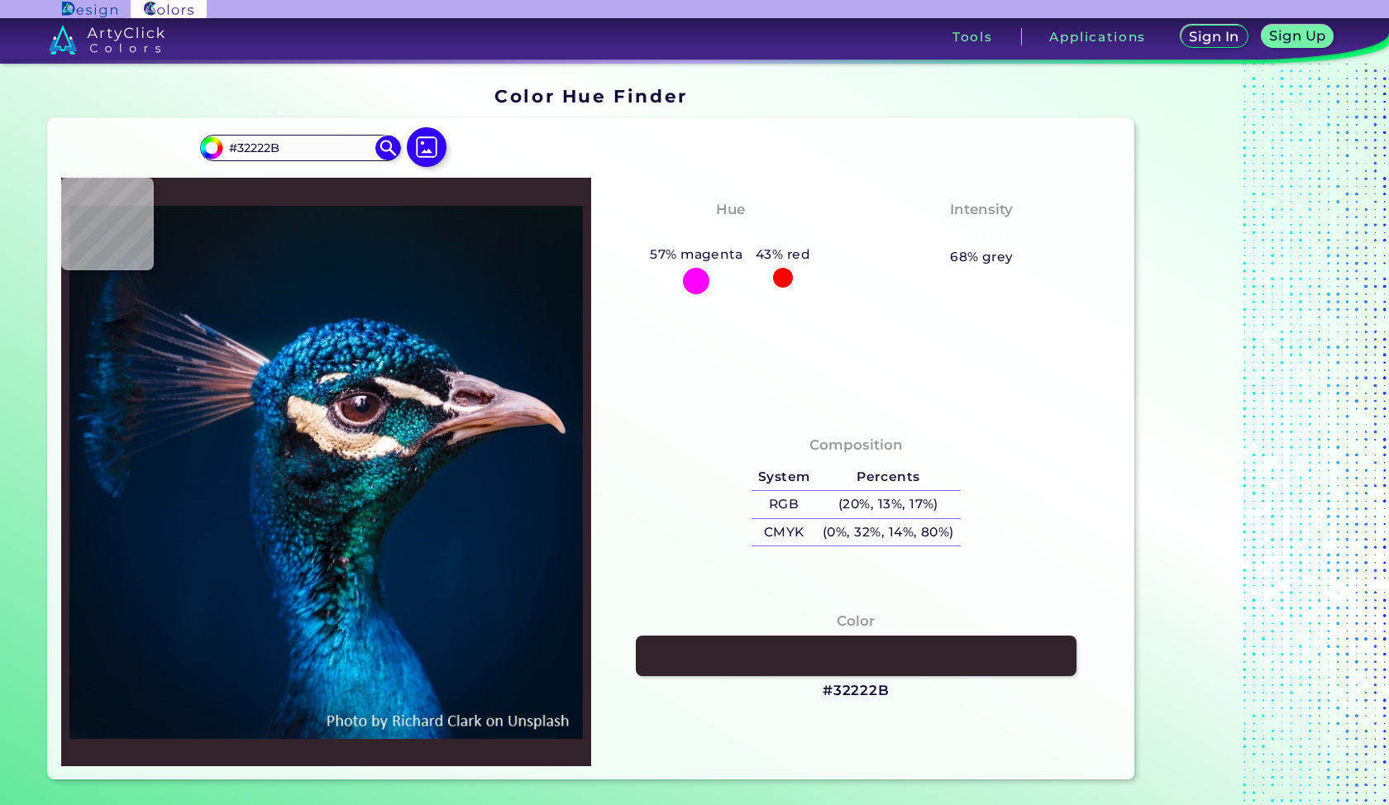
type input "#3e2631"
type input "#3E2631"
type input "#cba2b4"
type input "#CBA2B4"
type input "#5c4050"
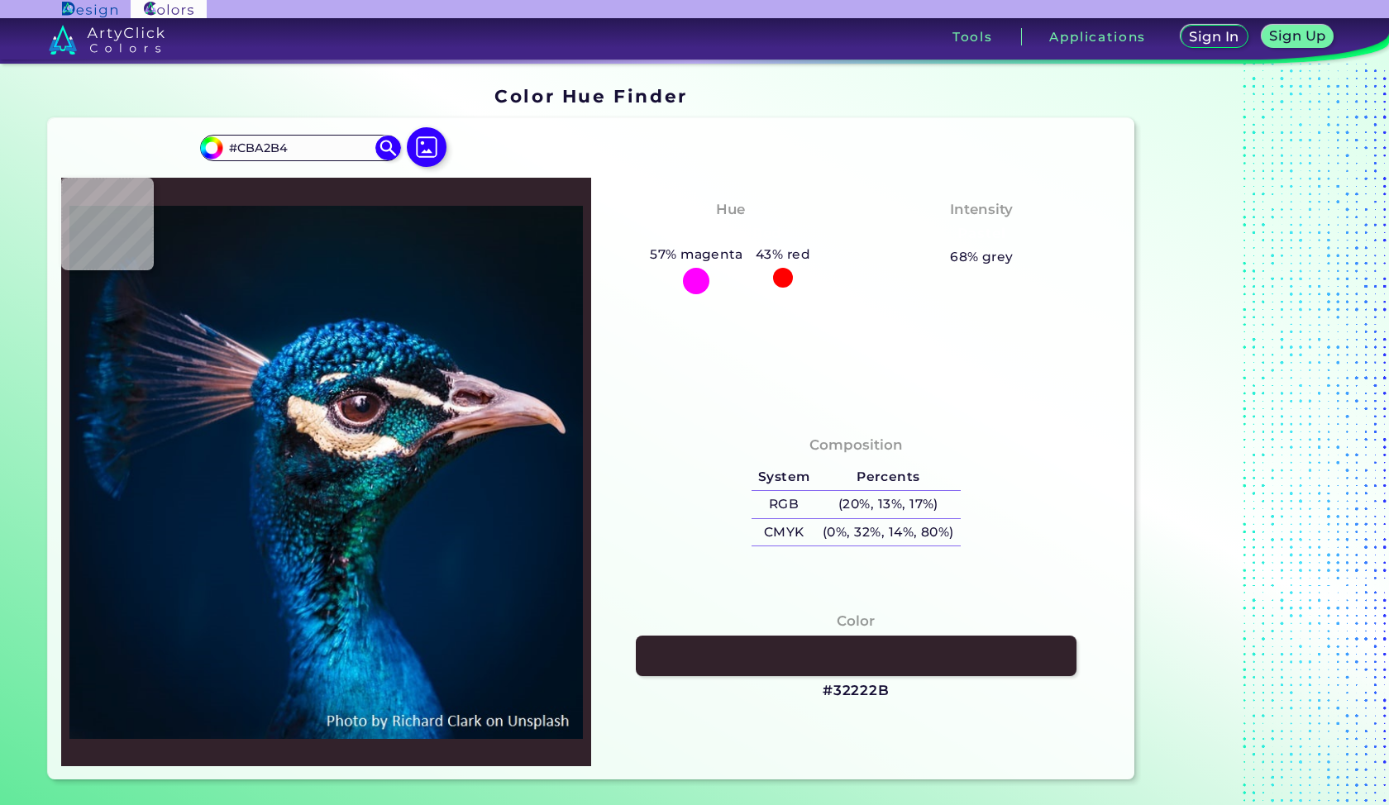
type input "#5C4050"
type input "#05474e"
type input "#05474E"
type input "#156b70"
type input "#156B70"
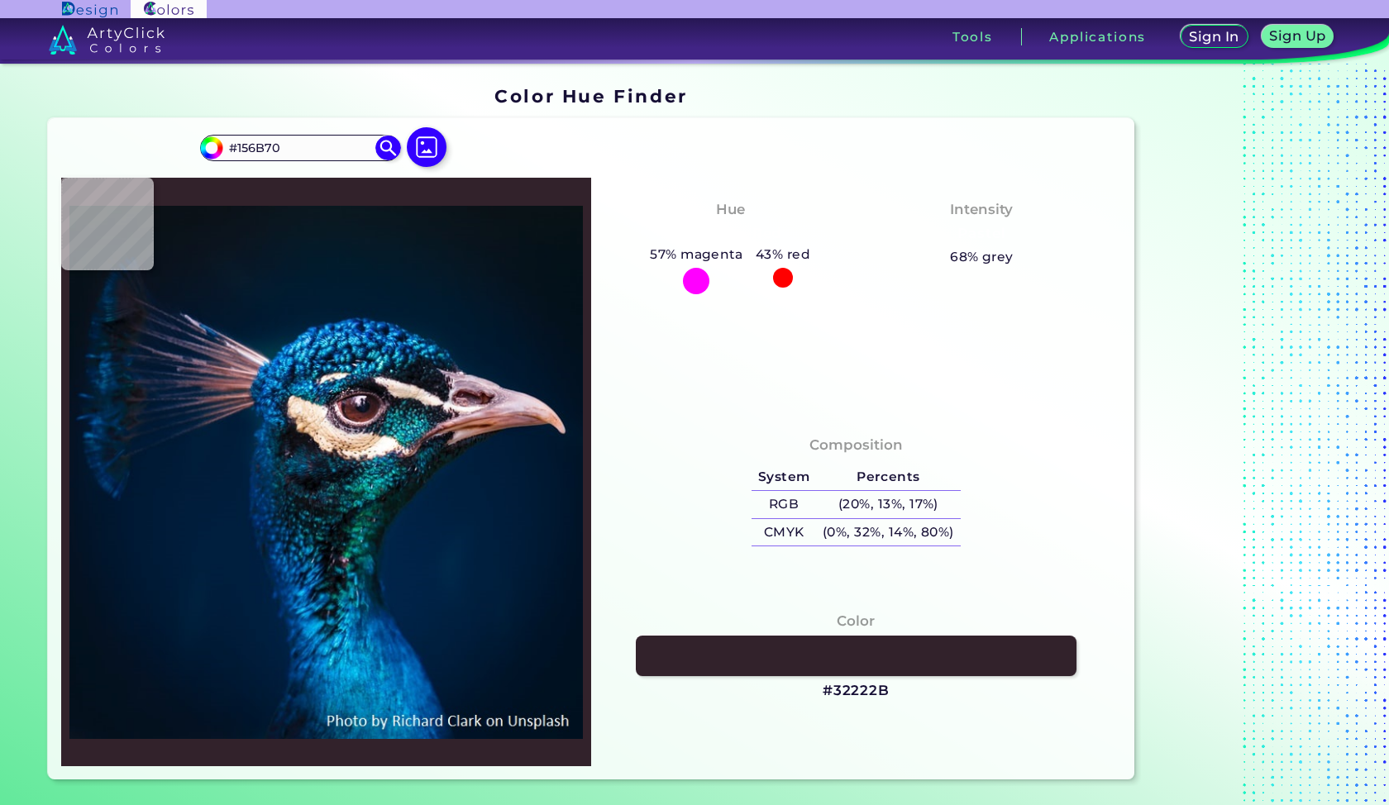
type input "#c9afad"
type input "#C9AFAD"
type input "#222a32"
type input "#222A32"
type input "#011924"
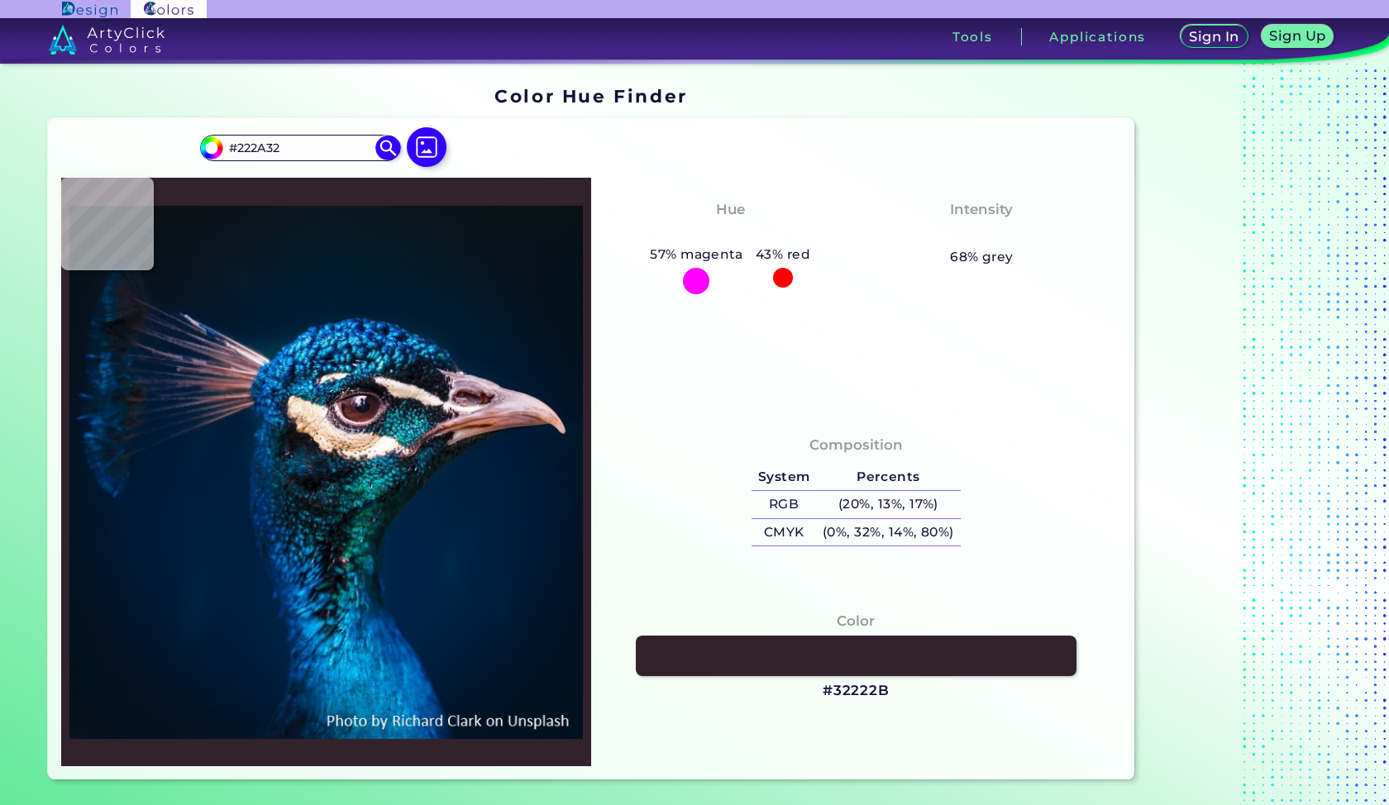
type input "#011924"
type input "#141e27"
type input "#141E27"
type input "#091c21"
type input "#091C21"
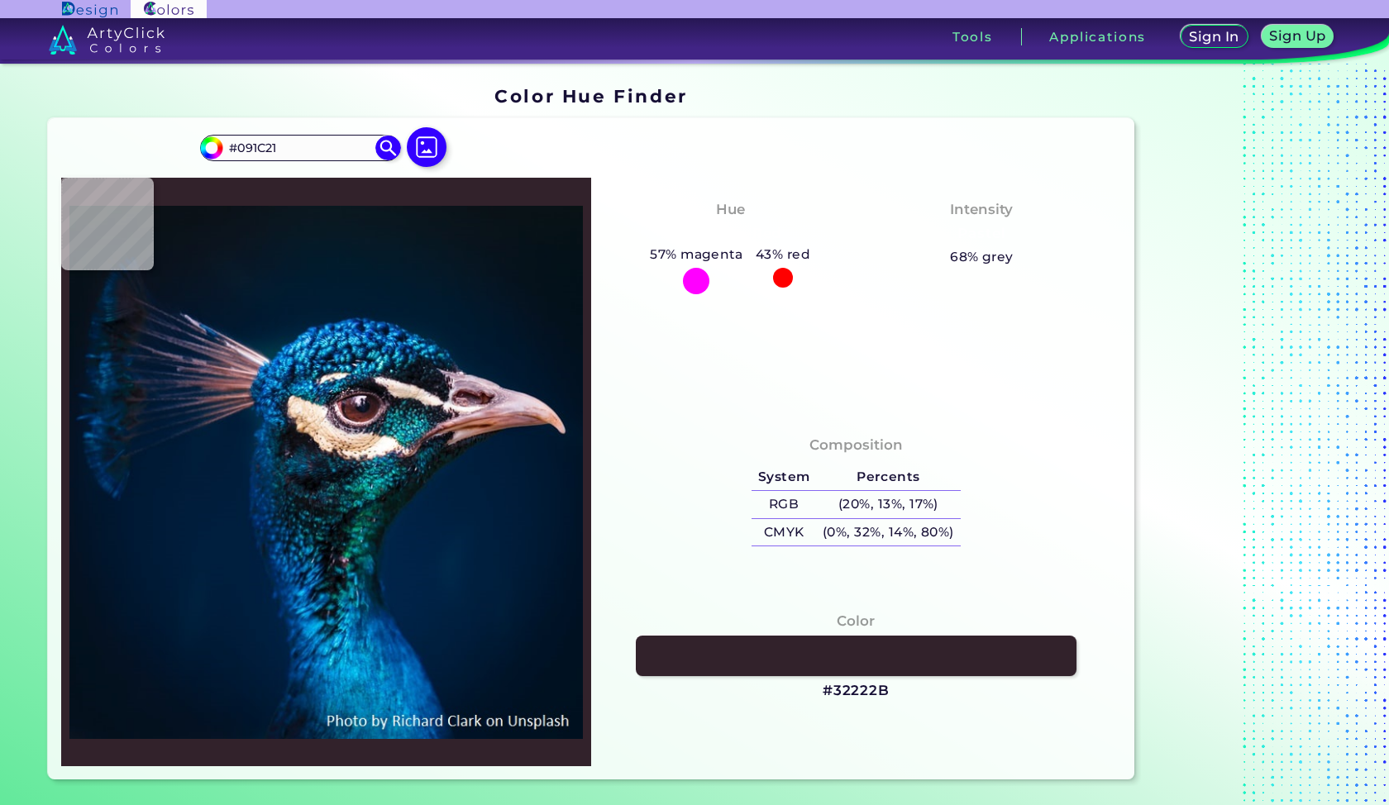
type input "#002243"
type input "#002042"
type input "#002142"
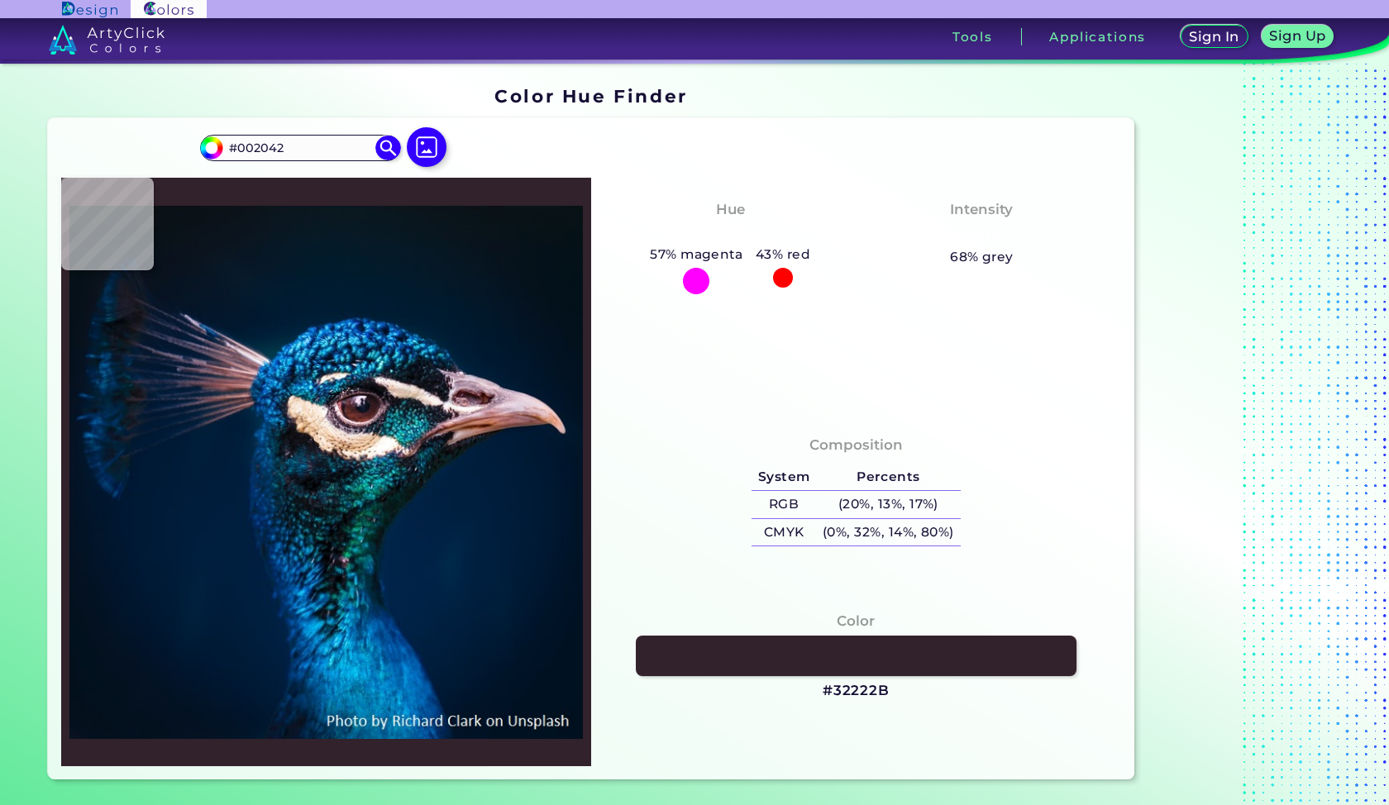
type input "#002142"
type input "#002041"
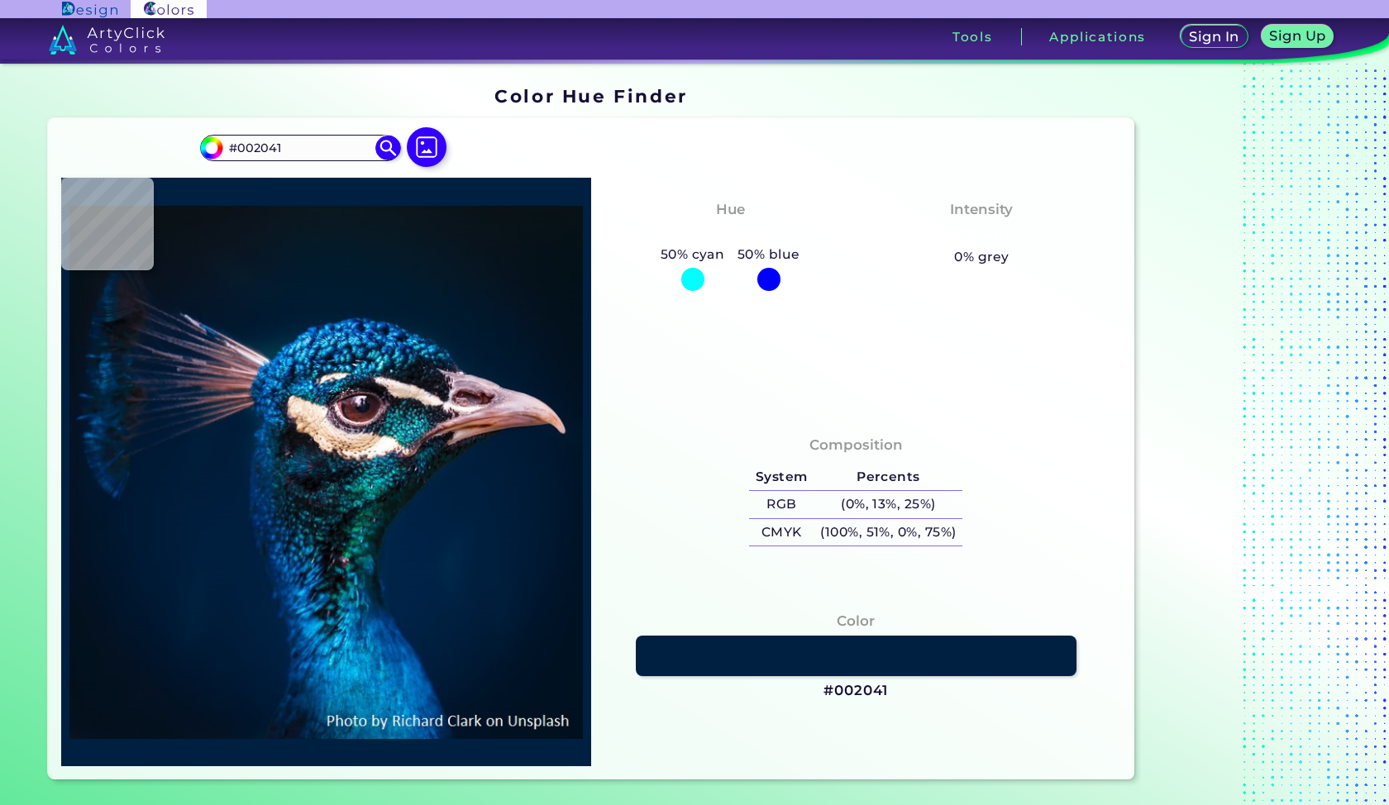
type input "#022238"
type input "#052335"
type input "#f8f2ef"
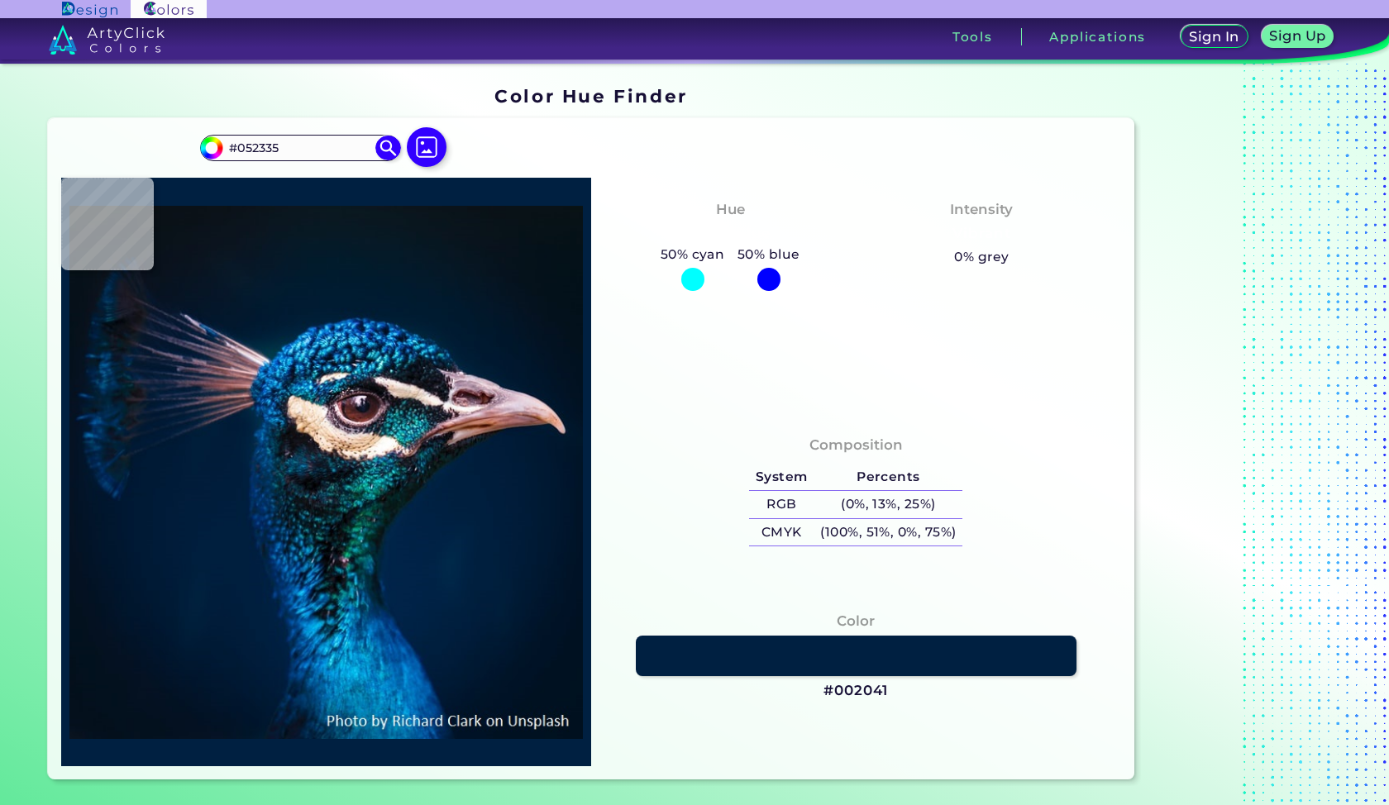
type input "#F8F2EF"
type input "#005085"
type input "#04192a"
type input "#04192A"
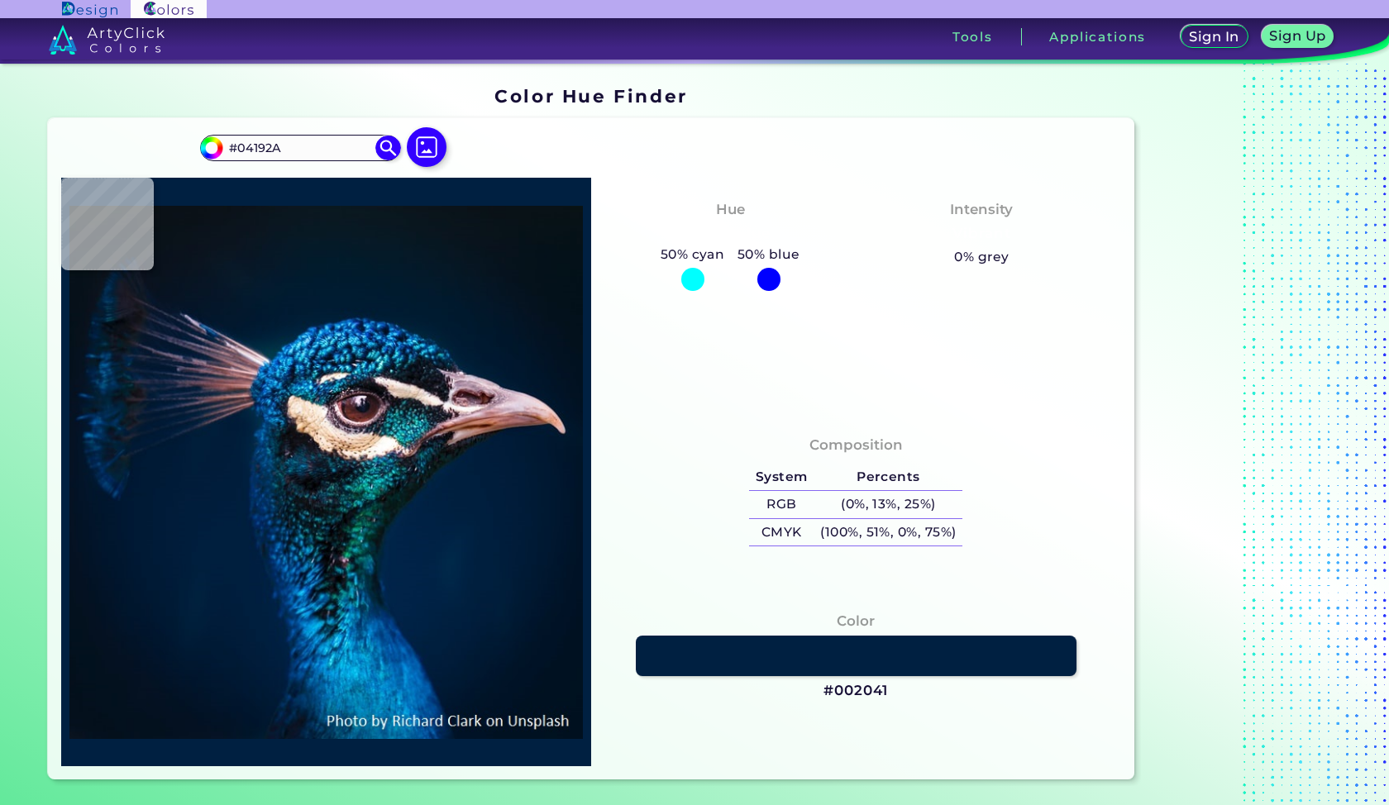
type input "#0b151e"
type input "#0B151E"
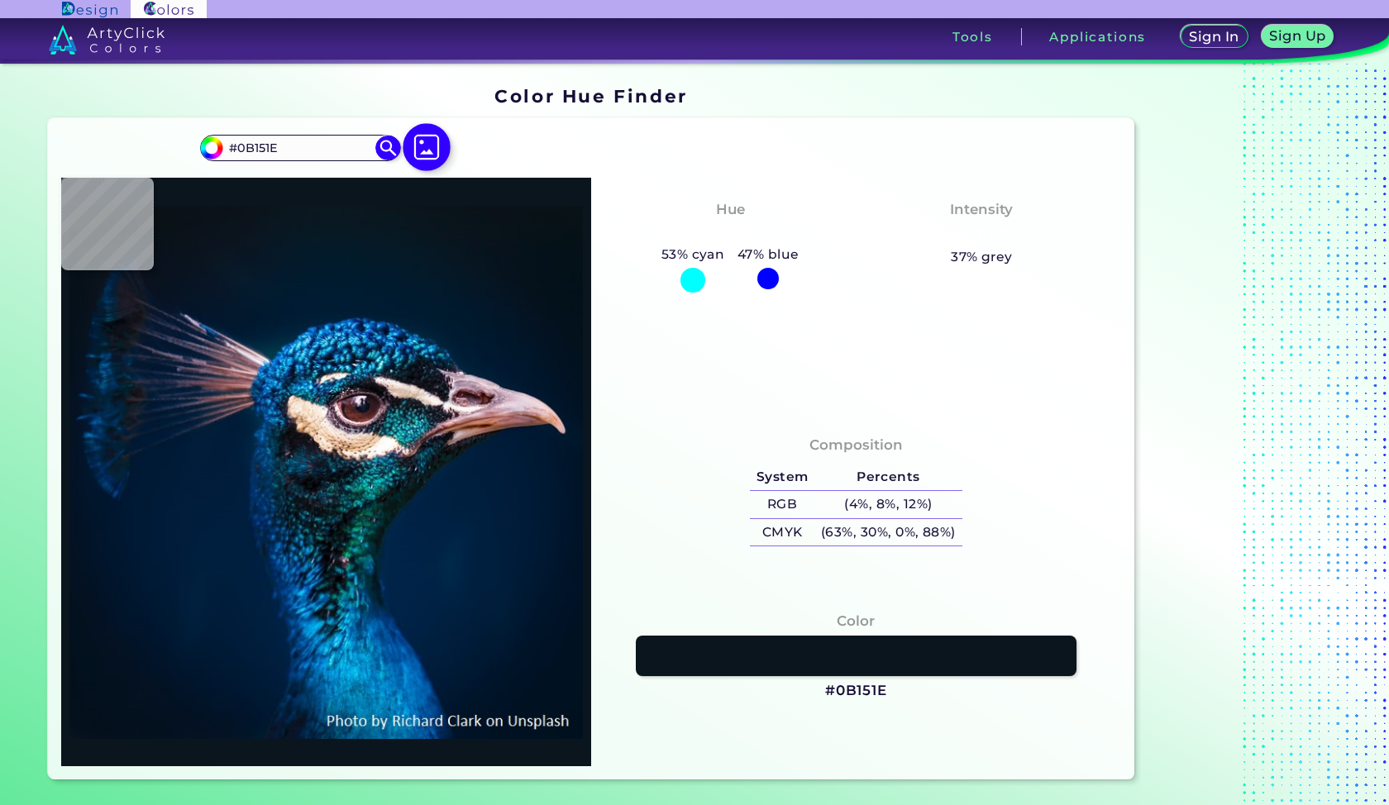
click at [430, 137] on img at bounding box center [427, 147] width 48 height 48
click at [0, 0] on input "file" at bounding box center [0, 0] width 0 height 0
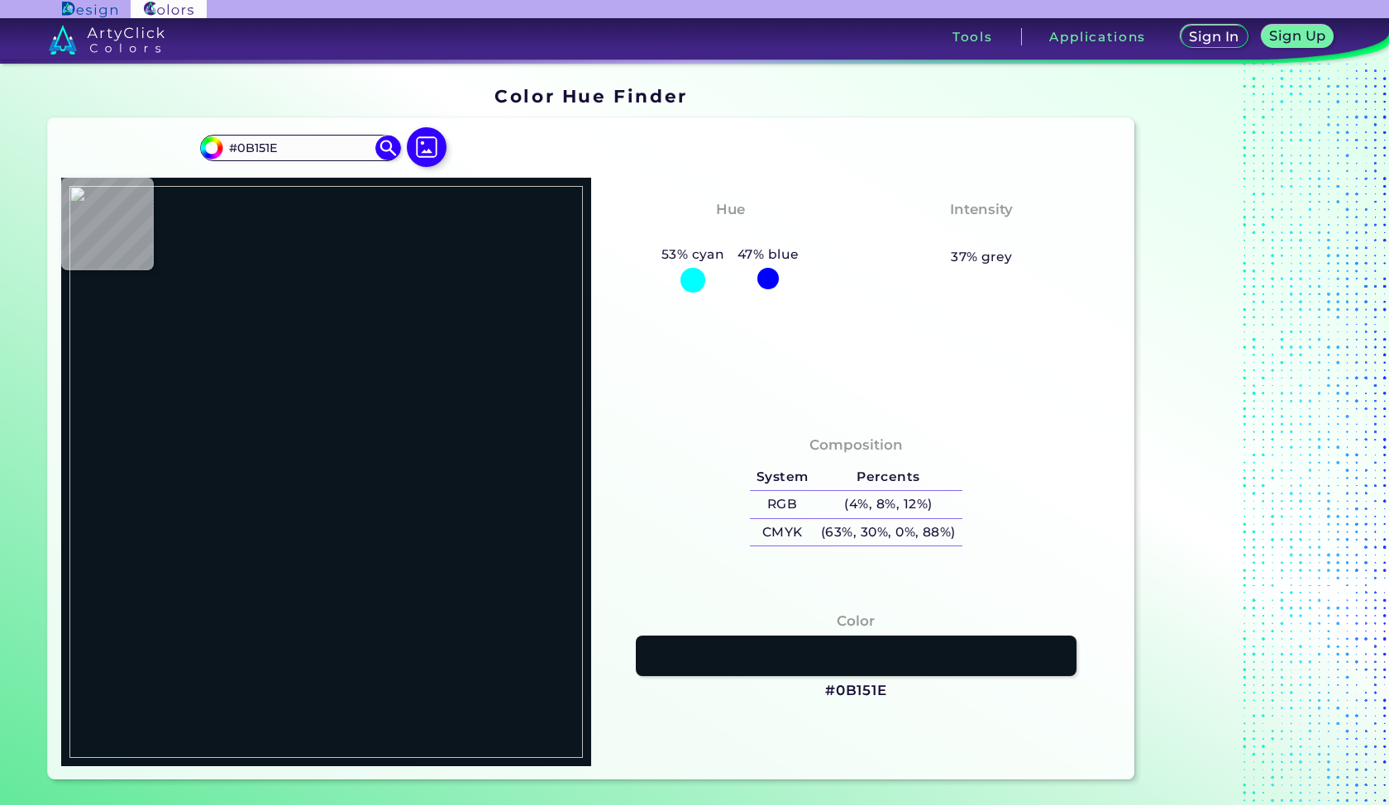
type input "#5f1d94"
type input "#5F1D94"
type input "#8529ca"
type input "#8529CA"
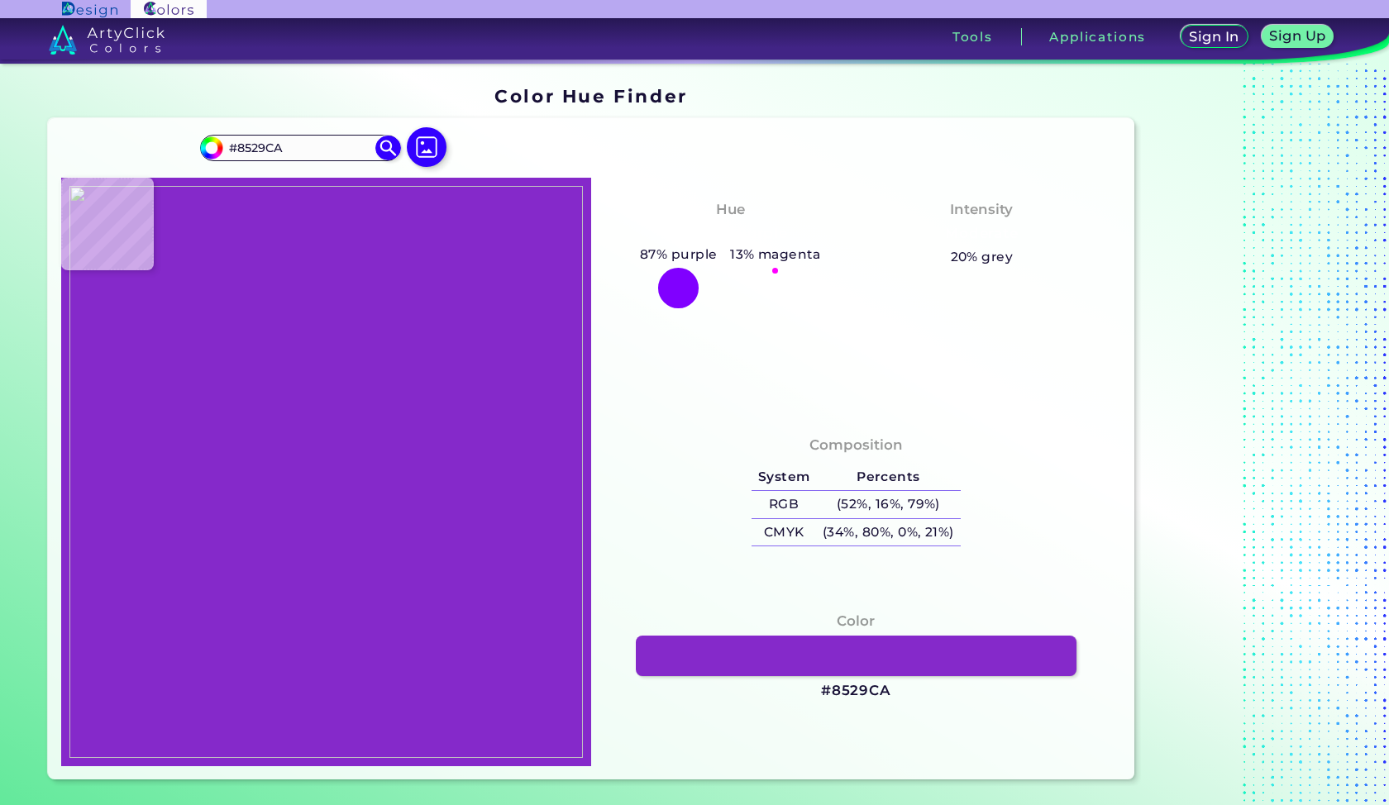
type input "#8829cb"
type input "#8829CB"
type input "#8d2cd3"
type input "#8D2CD3"
type input "#962ee1"
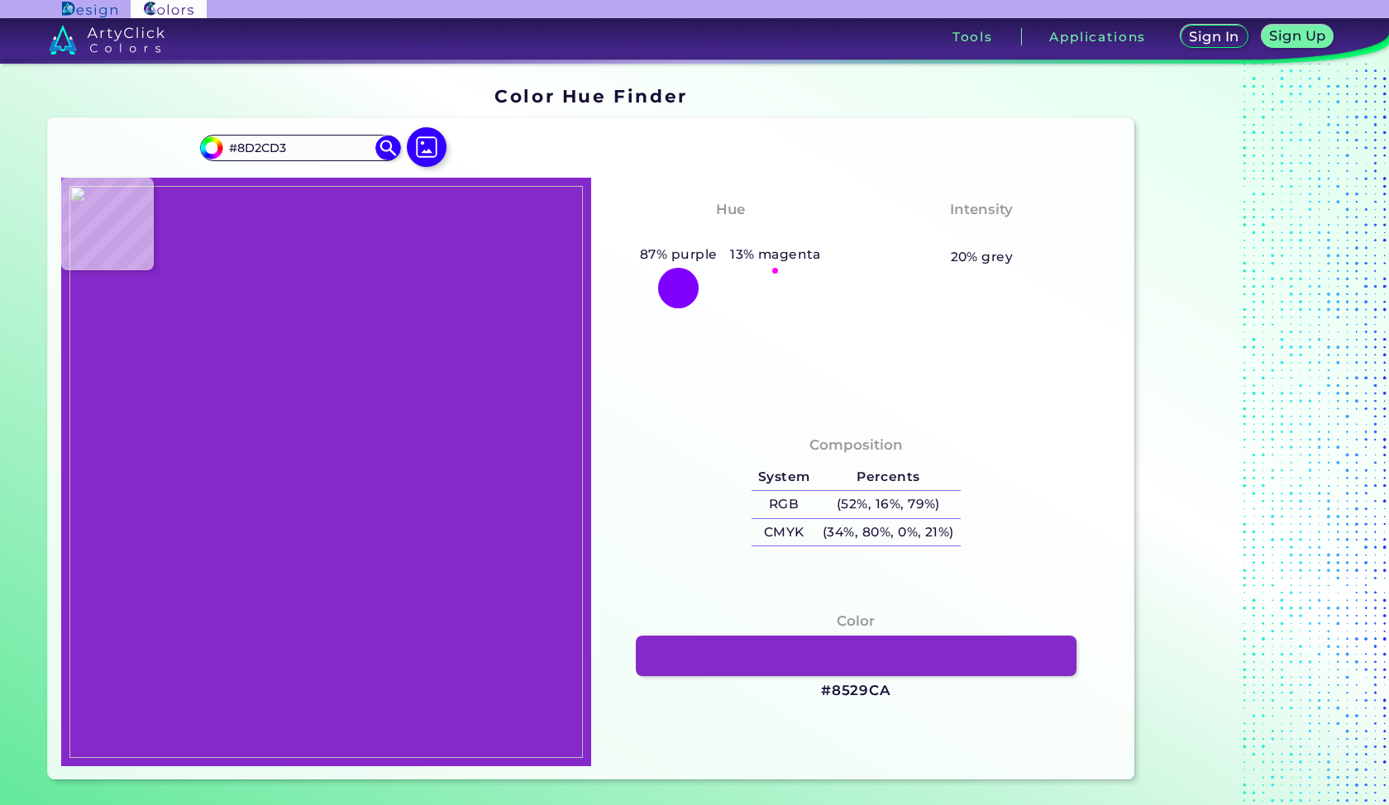
type input "#962EE1"
type input "#a332f5"
type input "#A332F5"
